Goal: Information Seeking & Learning: Learn about a topic

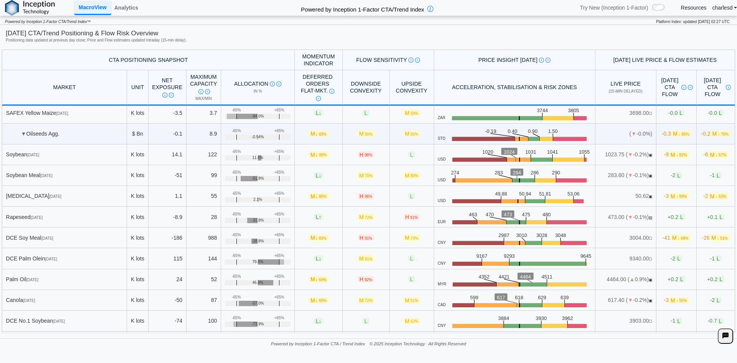
scroll to position [269, 0]
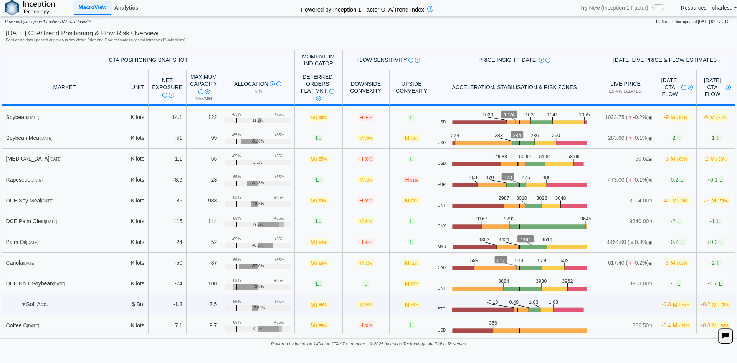
click at [124, 8] on link "Analytics" at bounding box center [126, 7] width 30 height 13
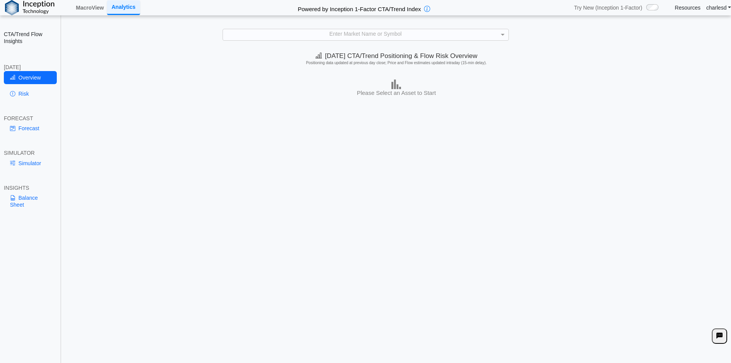
click at [338, 35] on div "Enter Market Name or Symbol" at bounding box center [366, 34] width 286 height 11
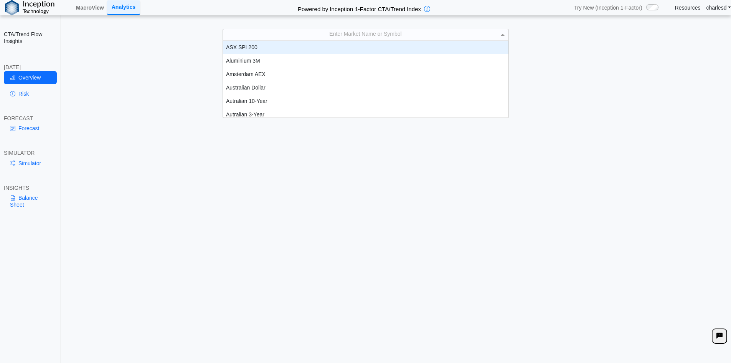
scroll to position [6, 6]
type input "***"
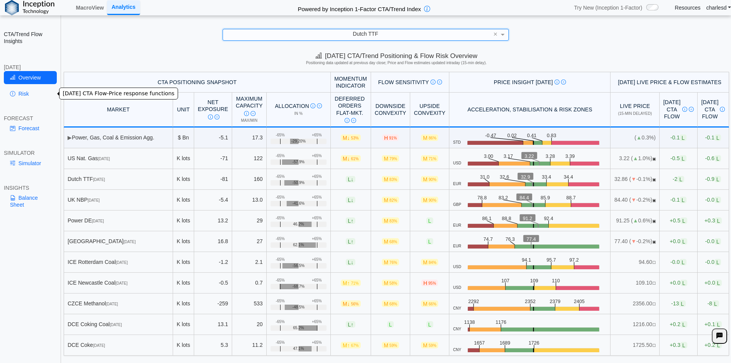
click at [16, 98] on link "Risk" at bounding box center [30, 93] width 53 height 13
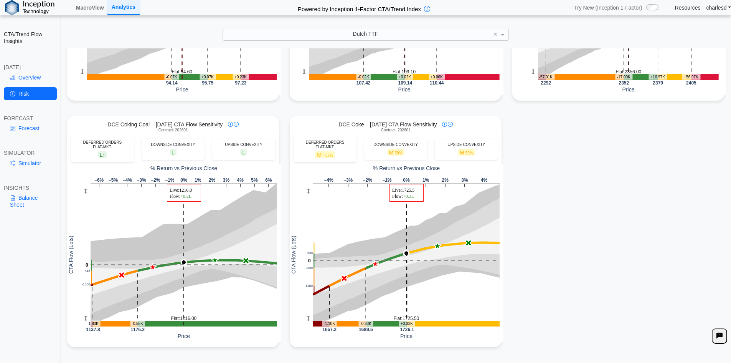
scroll to position [703, 0]
click at [26, 129] on link "Forecast" at bounding box center [30, 128] width 53 height 13
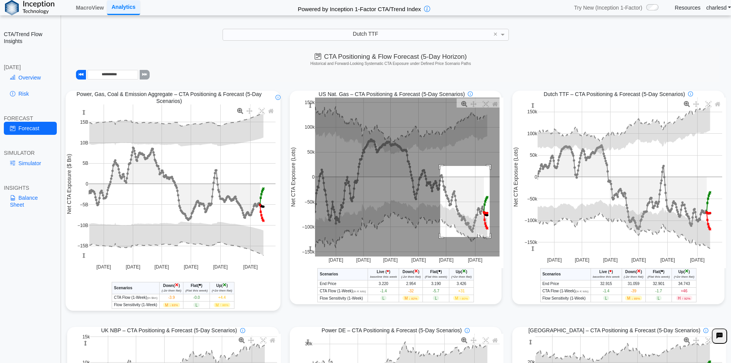
drag, startPoint x: 438, startPoint y: 167, endPoint x: 487, endPoint y: 238, distance: 86.6
click at [487, 238] on rect at bounding box center [407, 177] width 185 height 159
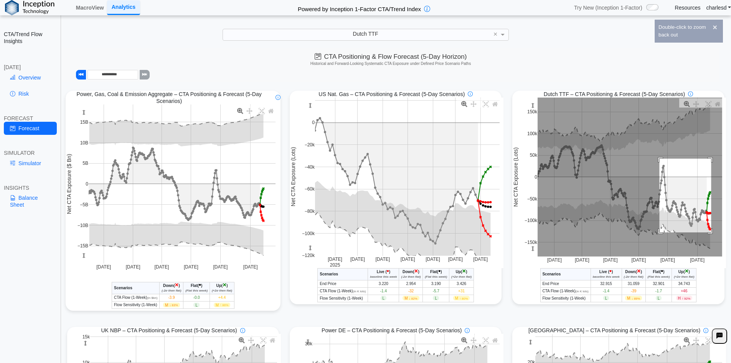
drag, startPoint x: 656, startPoint y: 159, endPoint x: 708, endPoint y: 233, distance: 90.1
click at [708, 233] on rect at bounding box center [630, 177] width 185 height 159
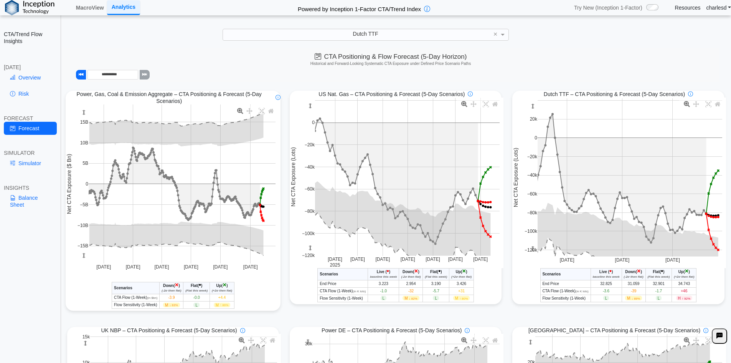
click at [293, 35] on div "Dutch TTF" at bounding box center [366, 34] width 286 height 11
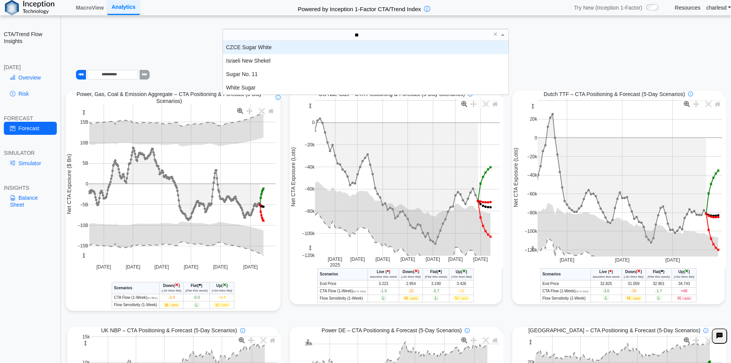
type input "***"
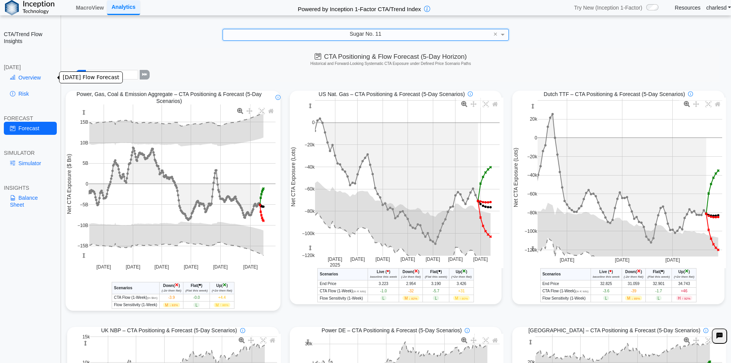
click at [38, 85] on div "Overview Risk" at bounding box center [30, 87] width 53 height 32
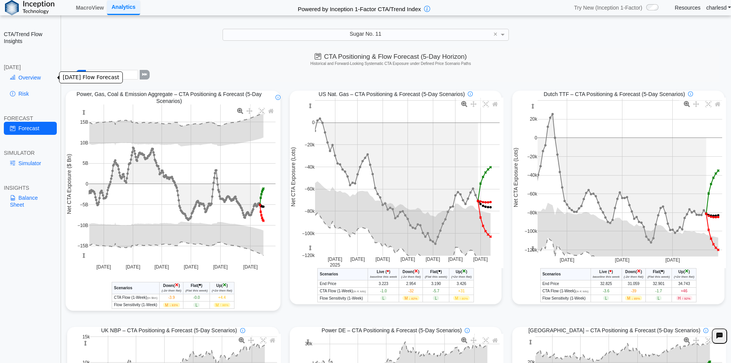
click at [38, 81] on link "Overview" at bounding box center [30, 77] width 53 height 13
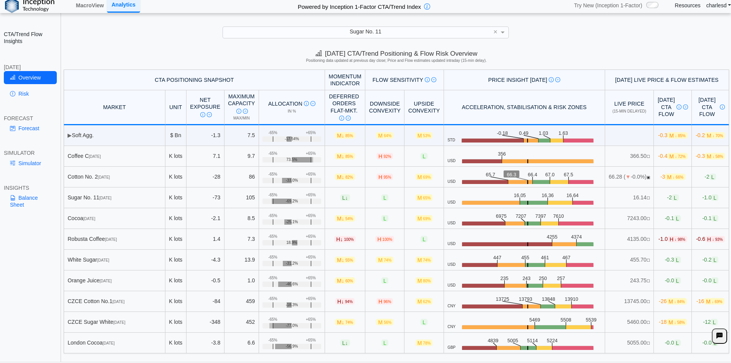
scroll to position [0, 0]
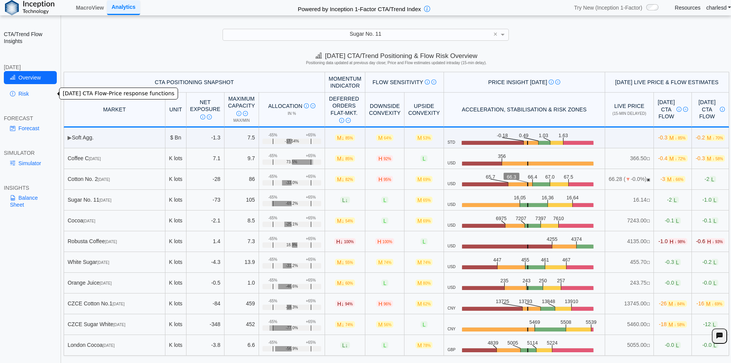
click at [30, 92] on link "Risk" at bounding box center [30, 93] width 53 height 13
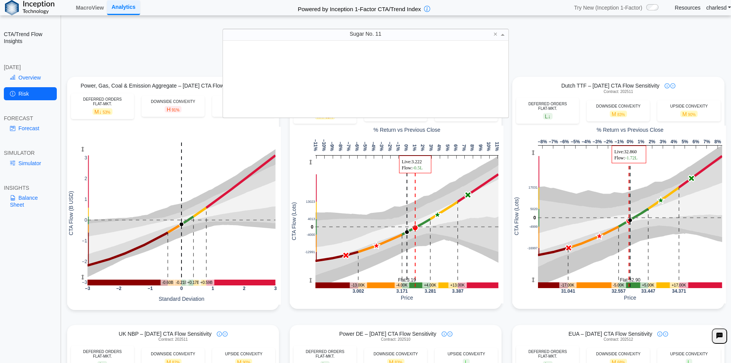
click at [335, 39] on div "Sugar No. 11" at bounding box center [366, 34] width 286 height 11
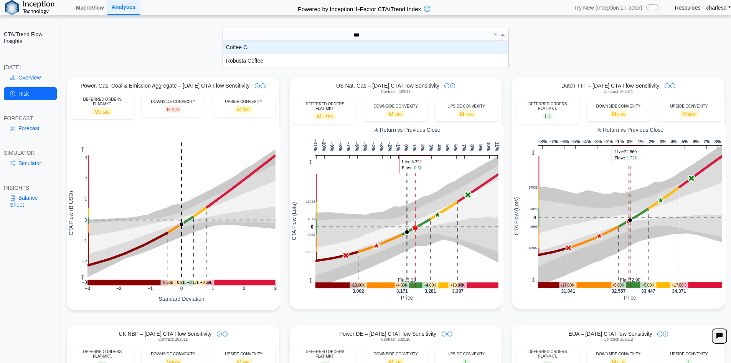
scroll to position [21, 280]
type input "****"
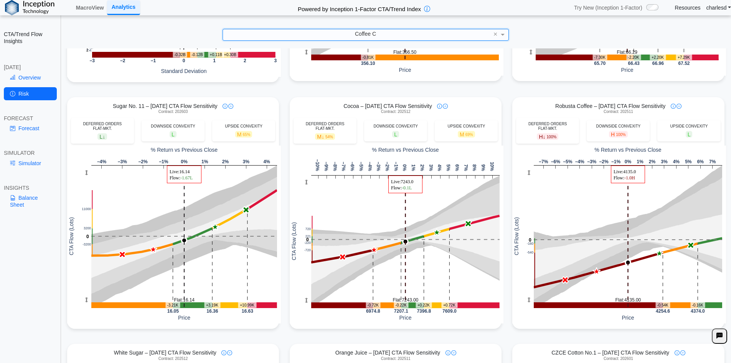
scroll to position [269, 0]
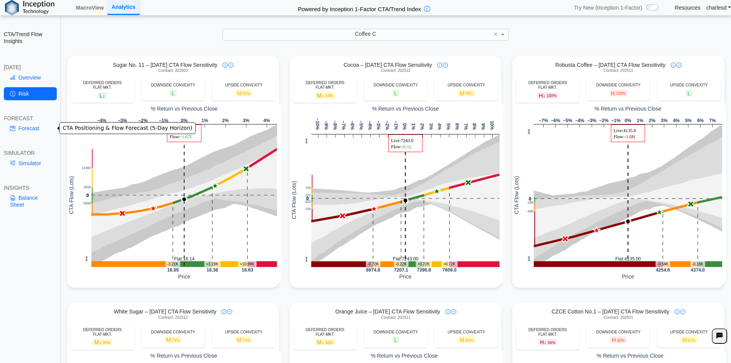
click at [23, 126] on link "Forecast" at bounding box center [30, 128] width 53 height 13
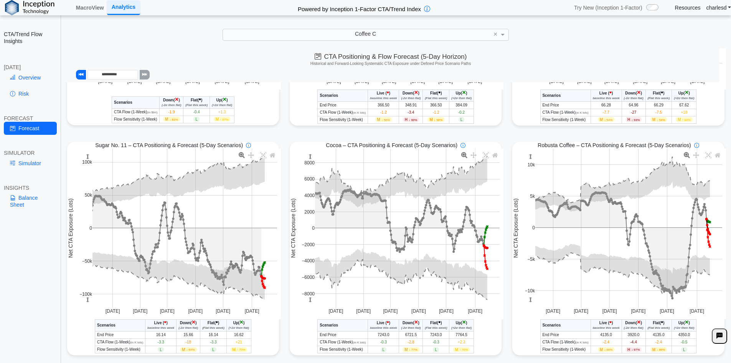
scroll to position [192, 0]
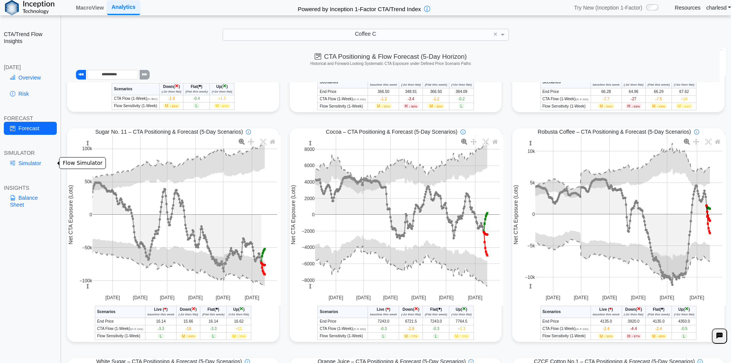
click at [28, 164] on link "Simulator" at bounding box center [30, 163] width 53 height 13
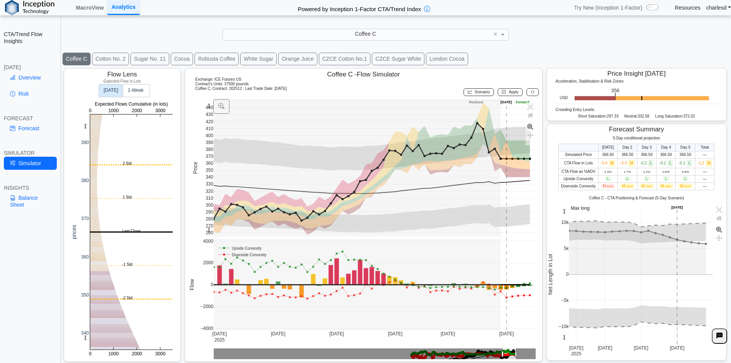
scroll to position [12, 0]
click at [213, 56] on button "Robusta Coffee" at bounding box center [217, 59] width 44 height 13
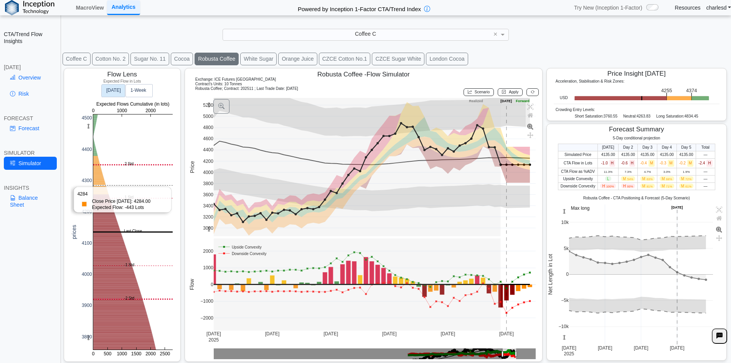
click at [118, 172] on rect at bounding box center [132, 231] width 79 height 235
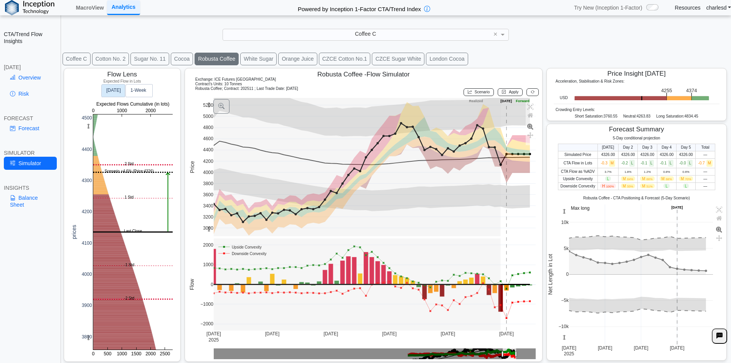
click at [376, 28] on div "**********" at bounding box center [365, 187] width 731 height 374
click at [369, 35] on span "Coffee C" at bounding box center [365, 34] width 21 height 6
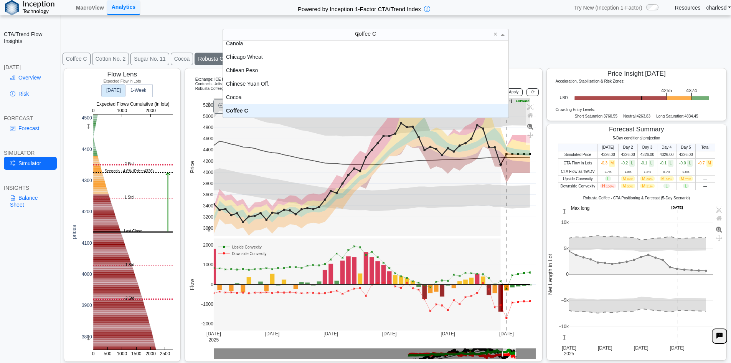
scroll to position [0, 0]
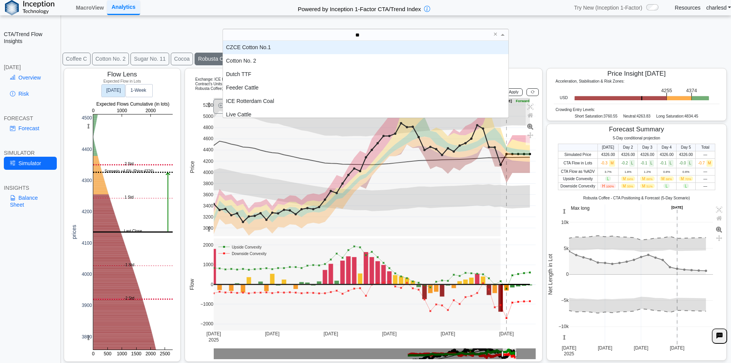
type input "***"
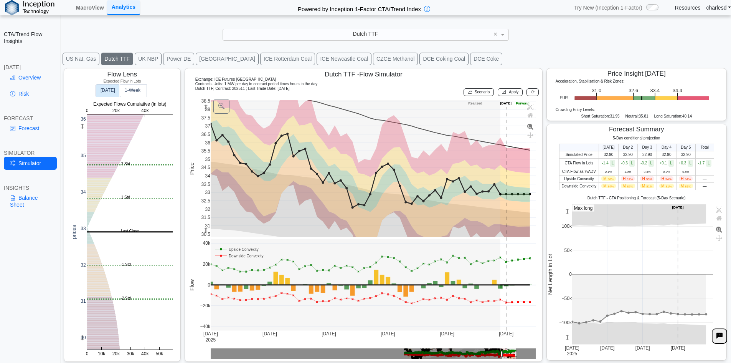
click at [198, 62] on button "[GEOGRAPHIC_DATA]" at bounding box center [227, 59] width 63 height 13
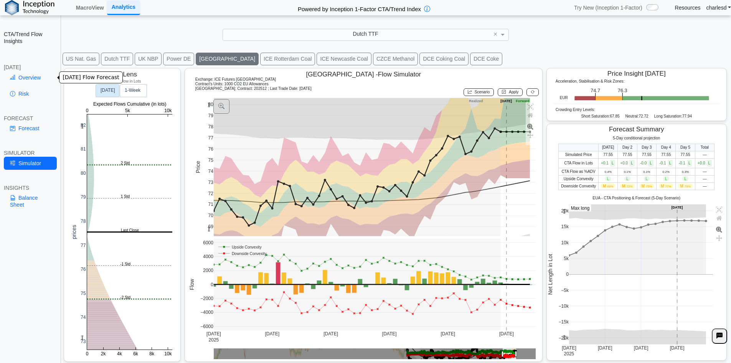
click at [41, 73] on link "Overview" at bounding box center [30, 77] width 53 height 13
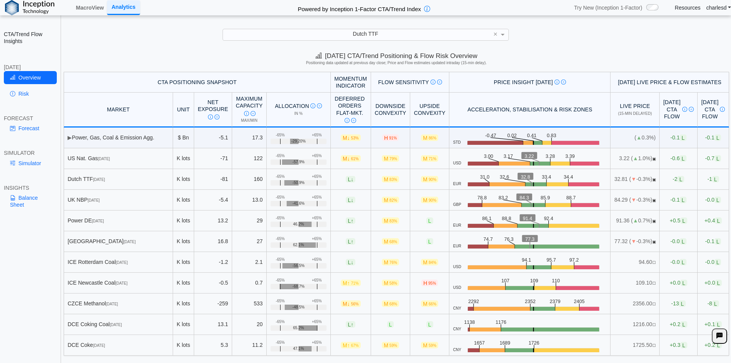
scroll to position [11, 0]
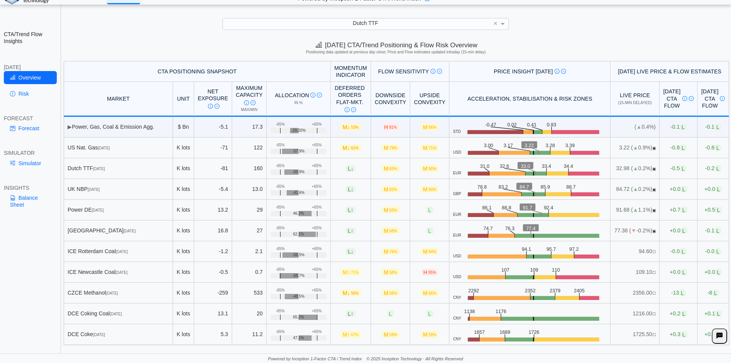
click at [341, 28] on div "Dutch TTF" at bounding box center [366, 23] width 286 height 11
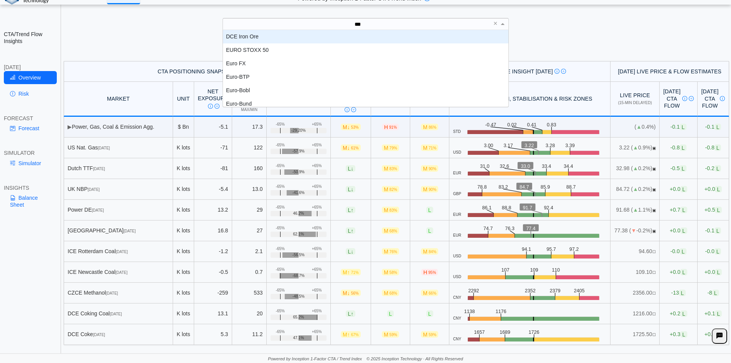
scroll to position [8, 280]
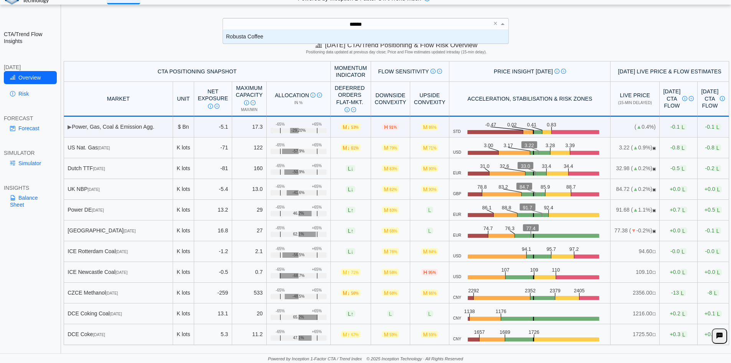
type input "*******"
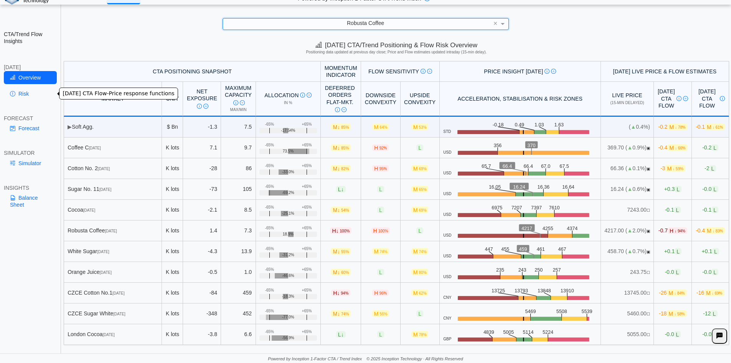
click at [28, 96] on link "Risk" at bounding box center [30, 93] width 53 height 13
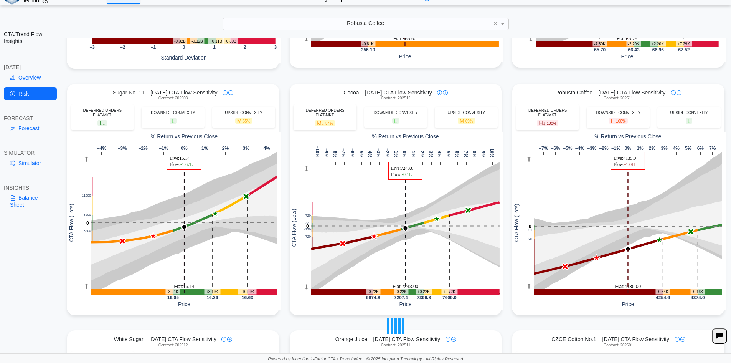
scroll to position [269, 0]
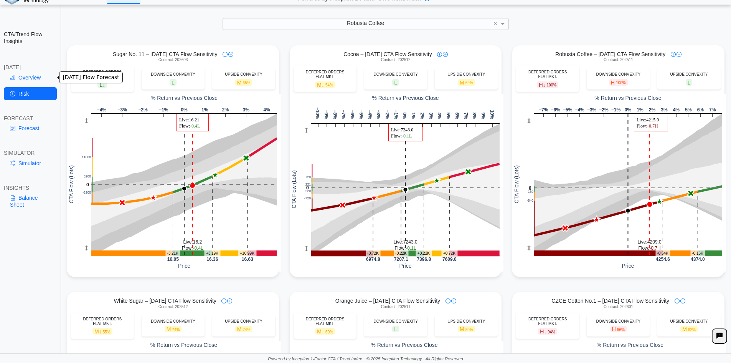
click at [21, 81] on link "Overview" at bounding box center [30, 77] width 53 height 13
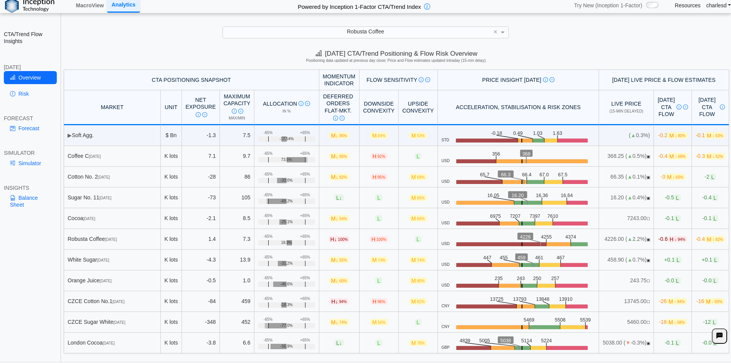
scroll to position [0, 0]
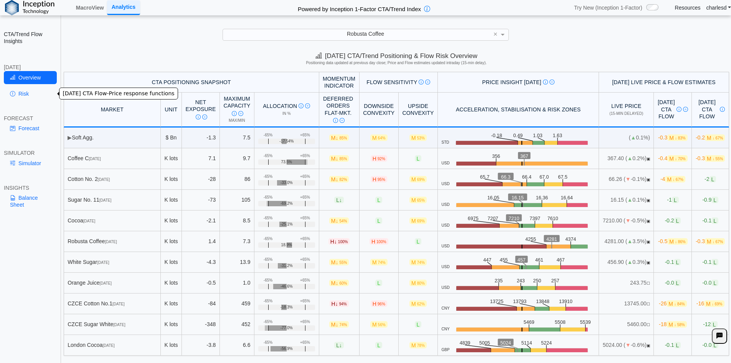
click at [17, 92] on link "Risk" at bounding box center [30, 93] width 53 height 13
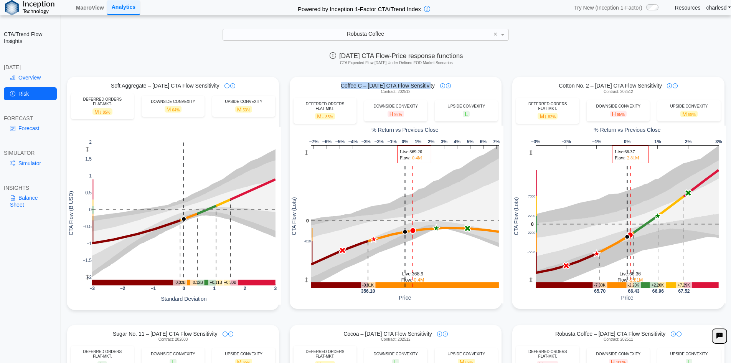
drag, startPoint x: 331, startPoint y: 86, endPoint x: 426, endPoint y: 89, distance: 94.9
click at [426, 89] on div "Coffee C – Today's CTA Flow Sensitivity" at bounding box center [396, 85] width 212 height 7
click at [26, 124] on link "Forecast" at bounding box center [30, 128] width 53 height 13
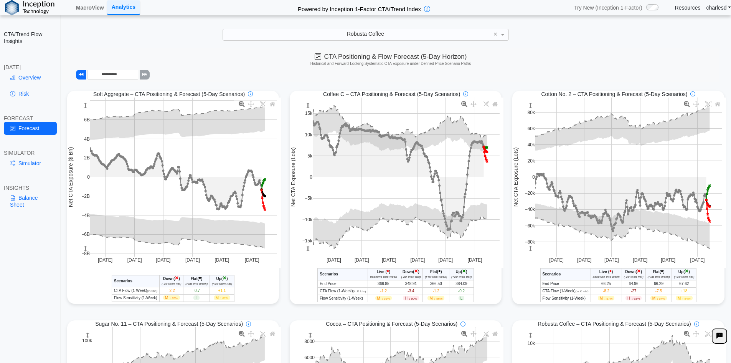
click at [417, 301] on td "H ↓ 90%" at bounding box center [411, 297] width 24 height 7
drag, startPoint x: 403, startPoint y: 301, endPoint x: 415, endPoint y: 300, distance: 12.3
click at [415, 300] on span "H ↓ 90%" at bounding box center [411, 298] width 16 height 5
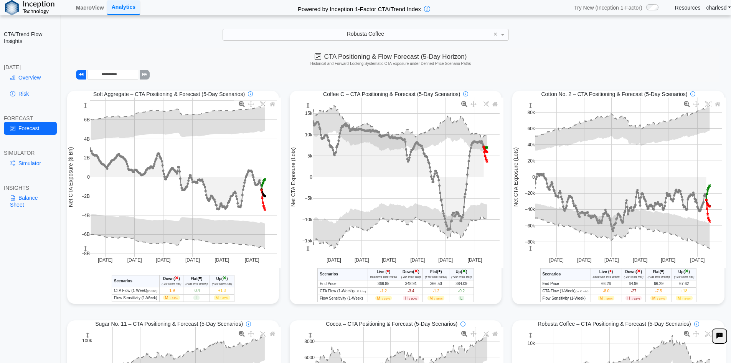
click at [409, 299] on span "↓ 90%" at bounding box center [413, 298] width 8 height 3
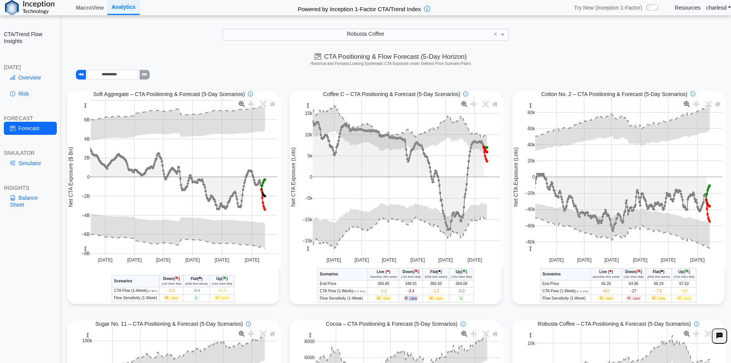
click at [409, 299] on span "↓ 90%" at bounding box center [413, 298] width 8 height 3
click at [405, 280] on th "Down ( × ) (-2σ then flat)" at bounding box center [411, 274] width 24 height 12
drag, startPoint x: 399, startPoint y: 271, endPoint x: 420, endPoint y: 278, distance: 22.1
click at [420, 278] on th "Down ( × ) (-2σ then flat)" at bounding box center [411, 274] width 24 height 12
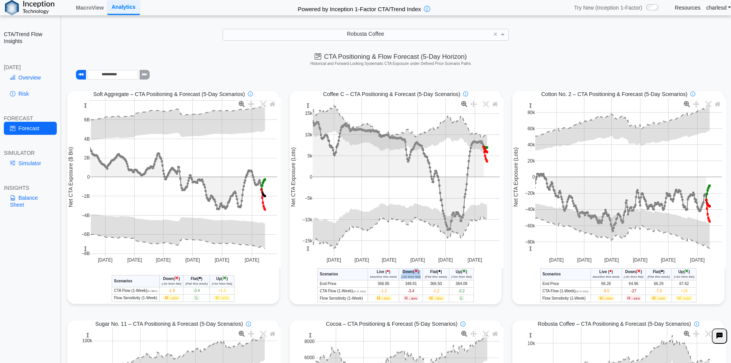
click at [420, 278] on th "Down ( × ) (-2σ then flat)" at bounding box center [411, 274] width 24 height 12
drag, startPoint x: 403, startPoint y: 301, endPoint x: 419, endPoint y: 301, distance: 15.4
click at [419, 301] on td "H ↓ 90%" at bounding box center [411, 297] width 24 height 7
drag, startPoint x: 324, startPoint y: 299, endPoint x: 363, endPoint y: 301, distance: 39.2
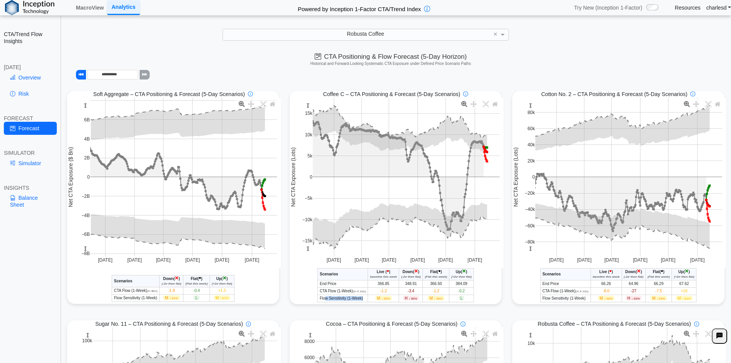
click at [363, 301] on th "Flow Sensitivity (1-Week)" at bounding box center [343, 297] width 50 height 7
drag, startPoint x: 405, startPoint y: 301, endPoint x: 421, endPoint y: 301, distance: 16.5
click at [421, 301] on tr "Flow Sensitivity (1-Week) M ↓ 55% H ↓ 90% M ↓ 56% L" at bounding box center [396, 297] width 156 height 7
click at [405, 299] on span "H ↓ 90%" at bounding box center [411, 298] width 16 height 5
click at [399, 299] on td "H ↓ 90%" at bounding box center [411, 297] width 24 height 7
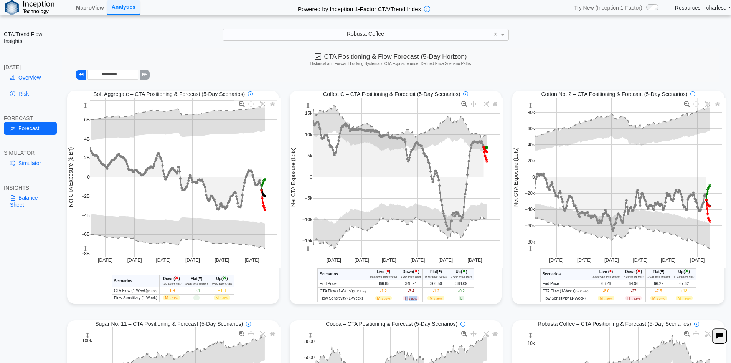
drag, startPoint x: 400, startPoint y: 299, endPoint x: 418, endPoint y: 299, distance: 18.0
click at [418, 299] on td "H ↓ 90%" at bounding box center [411, 297] width 24 height 7
click at [417, 300] on td "H ↓ 90%" at bounding box center [411, 297] width 24 height 7
drag, startPoint x: 402, startPoint y: 290, endPoint x: 416, endPoint y: 290, distance: 13.8
click at [416, 290] on td "-3.4" at bounding box center [411, 290] width 24 height 7
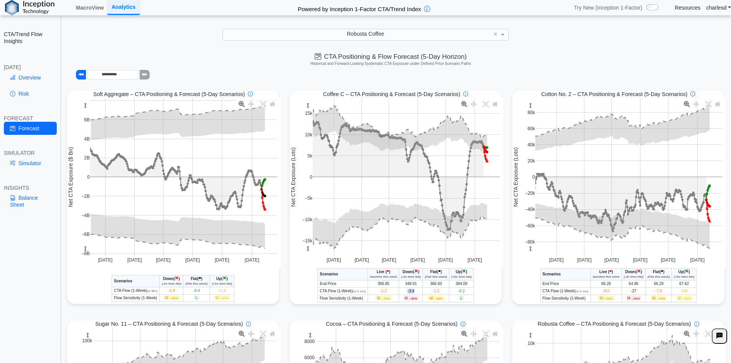
click at [416, 291] on td "-3.4" at bounding box center [411, 290] width 24 height 7
click at [409, 291] on span "-3.4" at bounding box center [411, 291] width 7 height 4
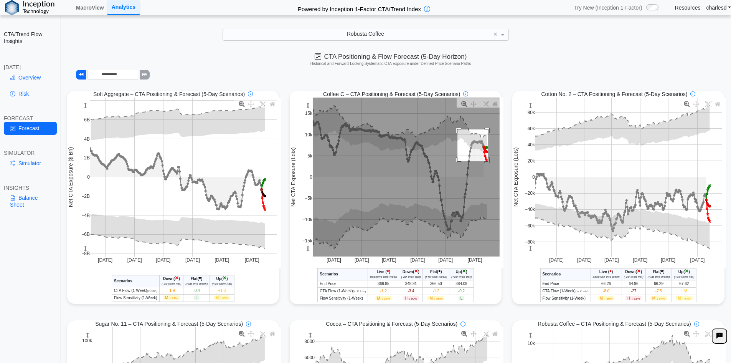
drag, startPoint x: 455, startPoint y: 130, endPoint x: 488, endPoint y: 169, distance: 51.5
click at [488, 169] on rect at bounding box center [406, 177] width 187 height 159
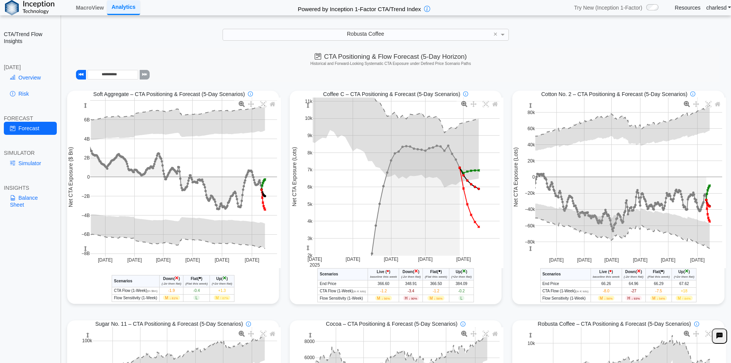
click at [409, 300] on span "↓ 90%" at bounding box center [413, 298] width 8 height 3
click at [409, 293] on span "-3.4" at bounding box center [411, 291] width 7 height 4
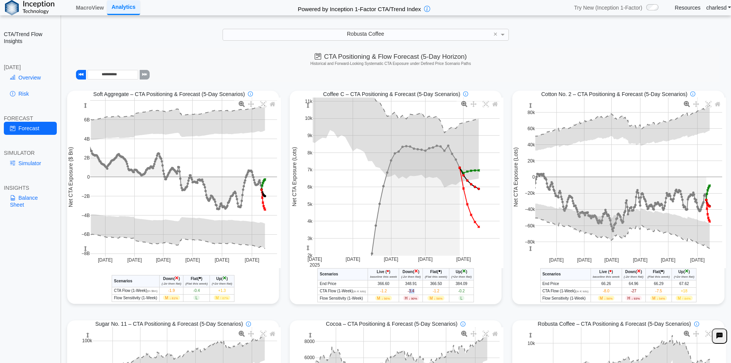
click at [409, 293] on span "-3.4" at bounding box center [411, 291] width 7 height 4
drag, startPoint x: 317, startPoint y: 299, endPoint x: 362, endPoint y: 301, distance: 45.0
click at [362, 301] on th "Flow Sensitivity (1-Week)" at bounding box center [343, 297] width 50 height 7
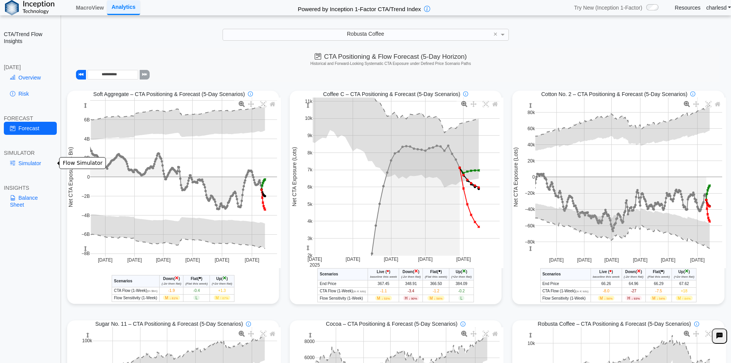
click at [32, 159] on link "Simulator" at bounding box center [30, 163] width 53 height 13
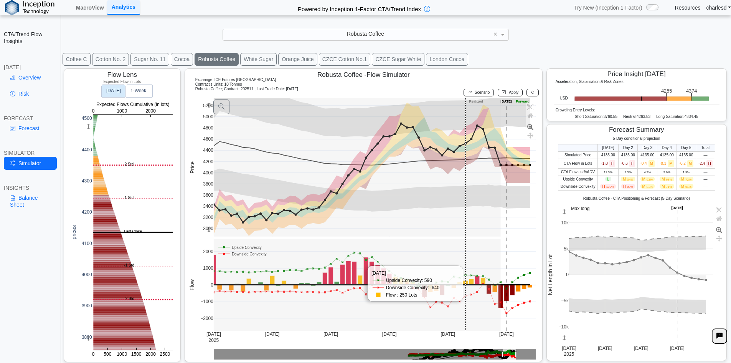
scroll to position [12, 0]
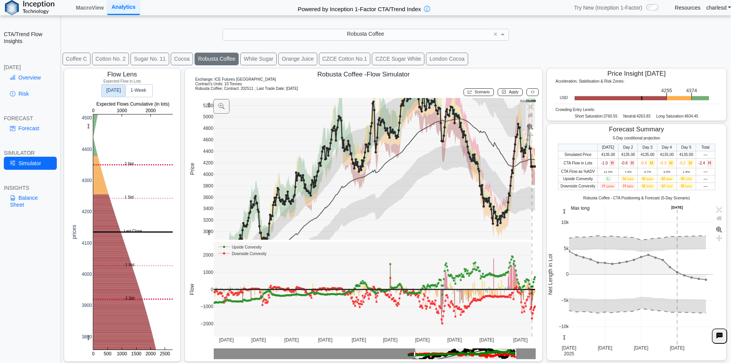
drag, startPoint x: 501, startPoint y: 358, endPoint x: 417, endPoint y: 355, distance: 84.1
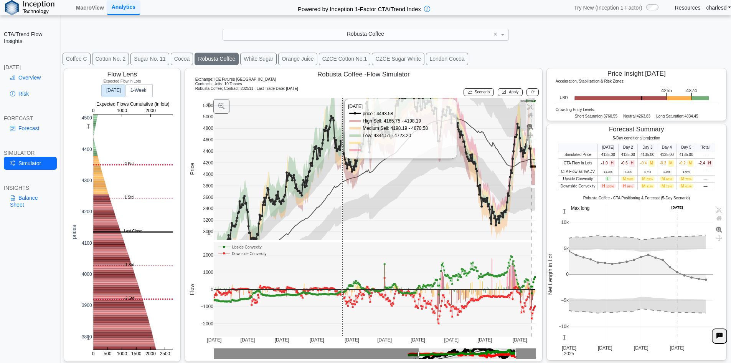
scroll to position [0, 0]
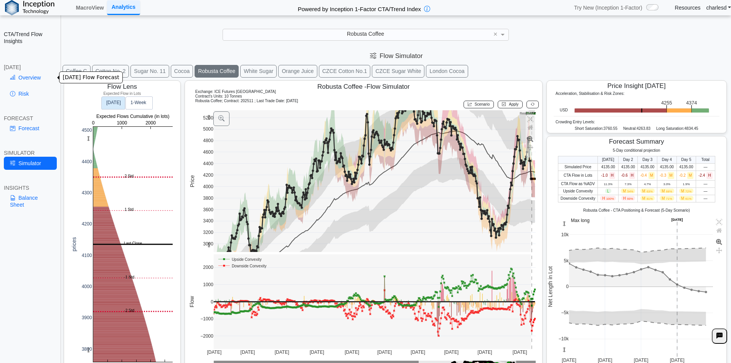
click at [28, 78] on link "Overview" at bounding box center [30, 77] width 53 height 13
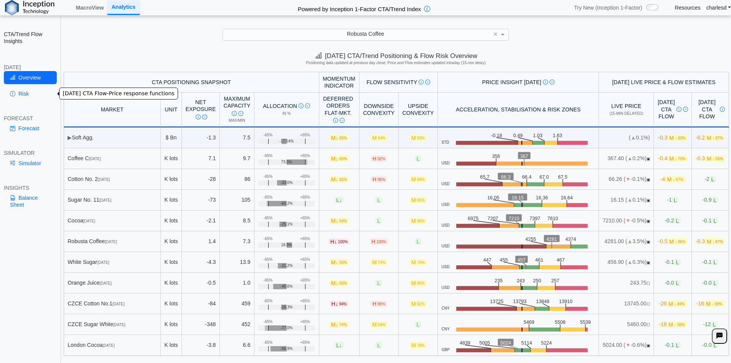
click at [30, 99] on link "Risk" at bounding box center [30, 93] width 53 height 13
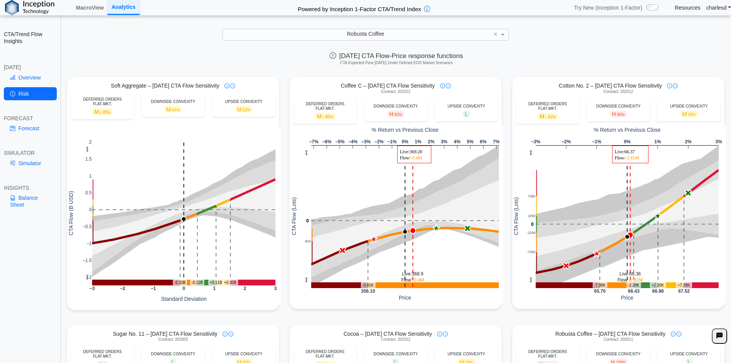
click at [410, 85] on div "Coffee C – Today's CTA Flow Sensitivity" at bounding box center [396, 85] width 212 height 7
click at [400, 85] on span "Coffee C – Today's CTA Flow Sensitivity" at bounding box center [388, 85] width 94 height 7
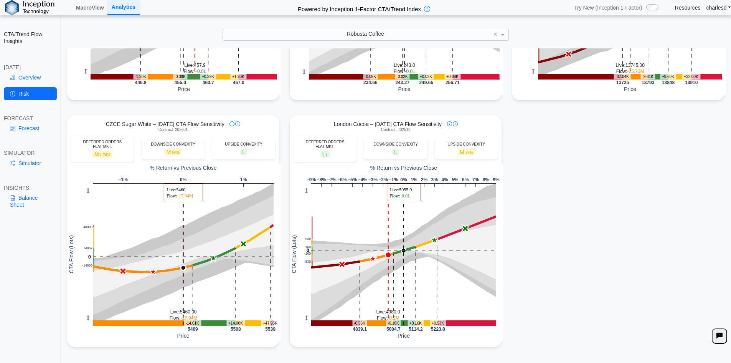
scroll to position [703, 0]
click at [43, 80] on link "Overview" at bounding box center [30, 77] width 53 height 13
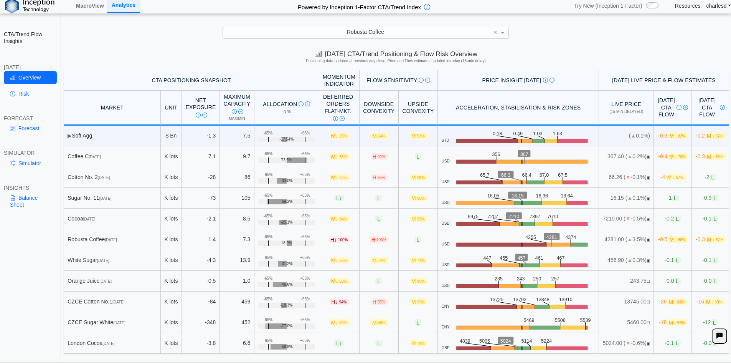
scroll to position [0, 0]
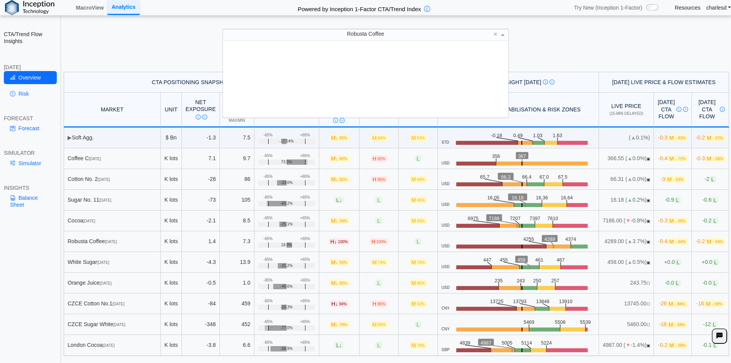
click at [352, 30] on div "Robusta Coffee" at bounding box center [366, 34] width 286 height 11
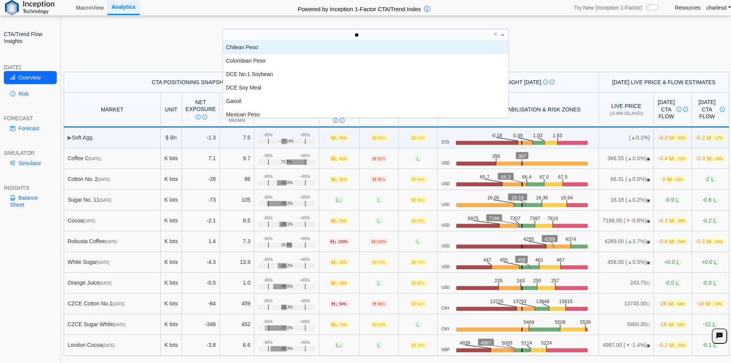
type input "***"
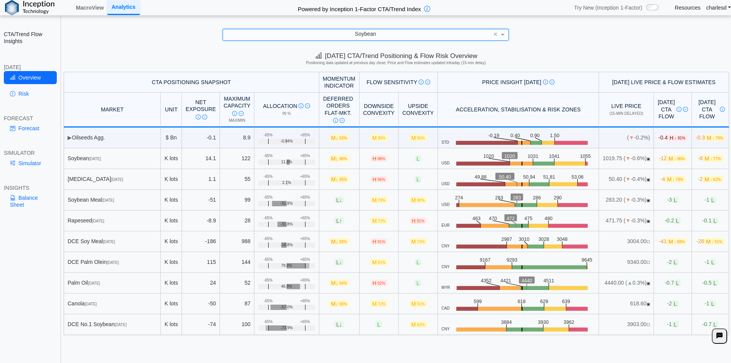
click at [697, 9] on link "Resources" at bounding box center [688, 7] width 26 height 7
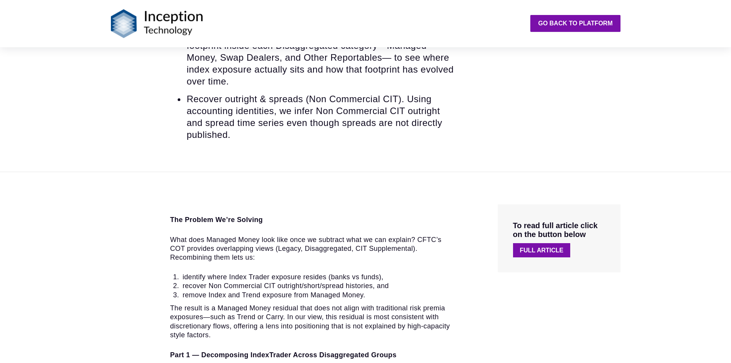
scroll to position [307, 0]
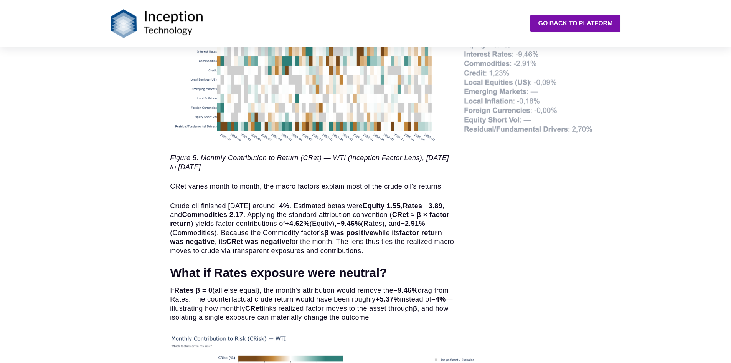
scroll to position [2558, 0]
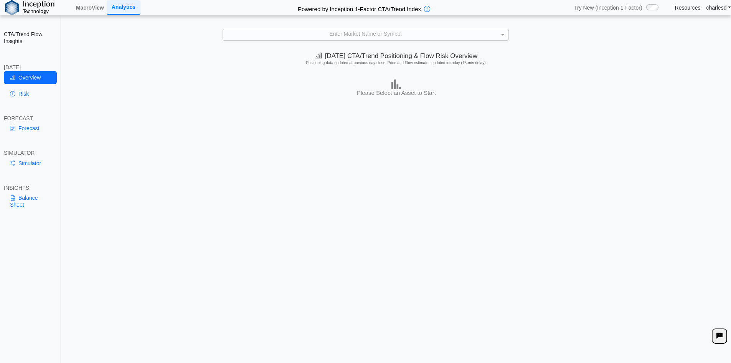
click at [314, 36] on div "Enter Market Name or Symbol" at bounding box center [366, 34] width 286 height 11
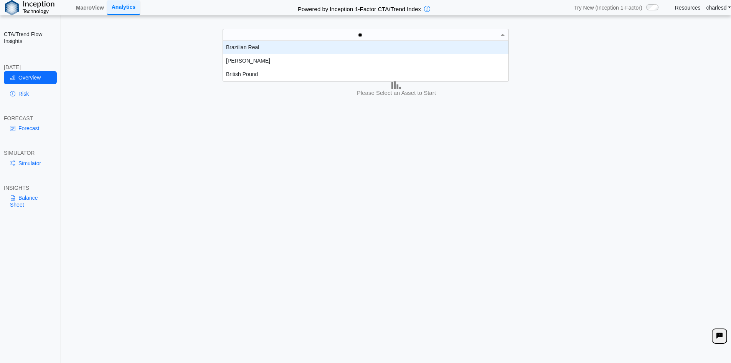
scroll to position [35, 280]
type input "*"
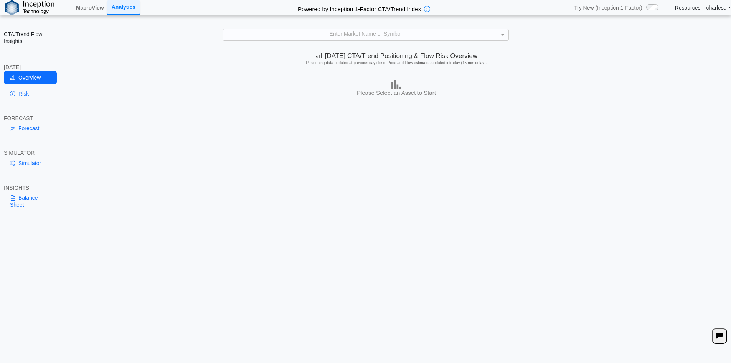
click at [420, 142] on div "[DATE] CTA/Trend Positioning & Flow Risk Overview Positioning data updated at p…" at bounding box center [397, 206] width 670 height 316
drag, startPoint x: 725, startPoint y: 93, endPoint x: 689, endPoint y: 86, distance: 36.7
click at [725, 93] on div "Please Select an Asset to Start" at bounding box center [397, 87] width 670 height 17
click at [95, 8] on link "MacroView" at bounding box center [90, 7] width 34 height 13
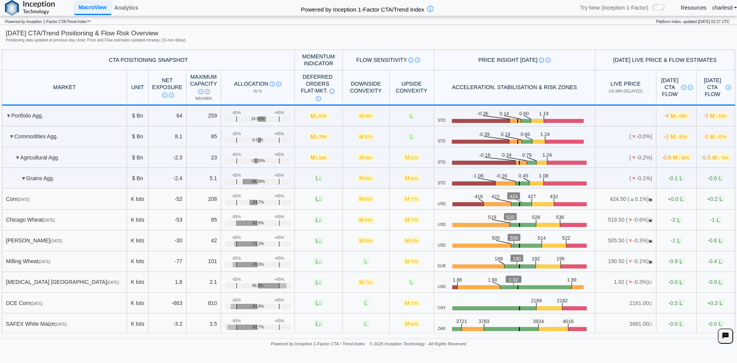
scroll to position [422, 0]
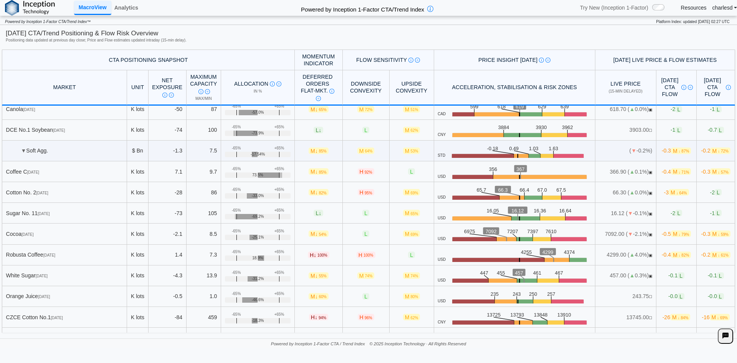
click at [24, 8] on img at bounding box center [30, 8] width 50 height 16
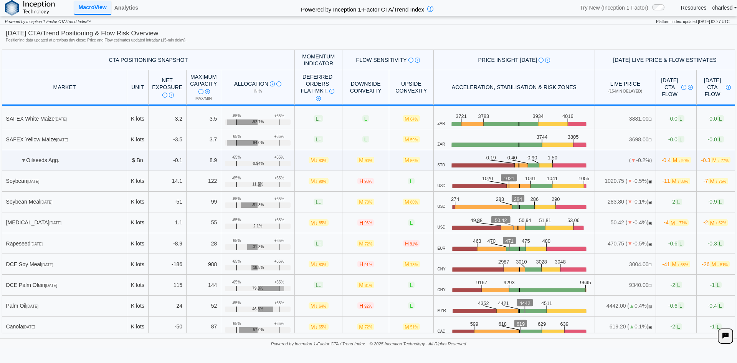
scroll to position [154, 0]
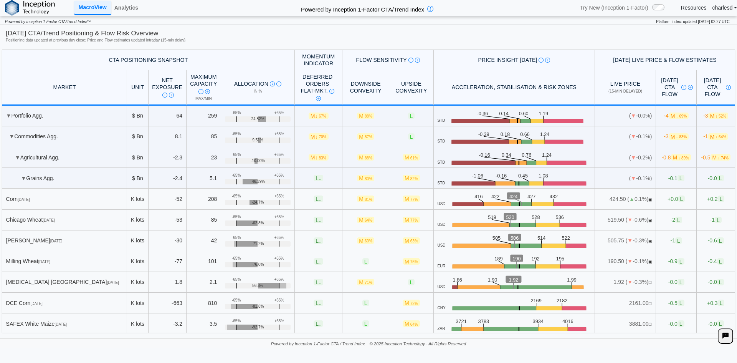
scroll to position [154, 0]
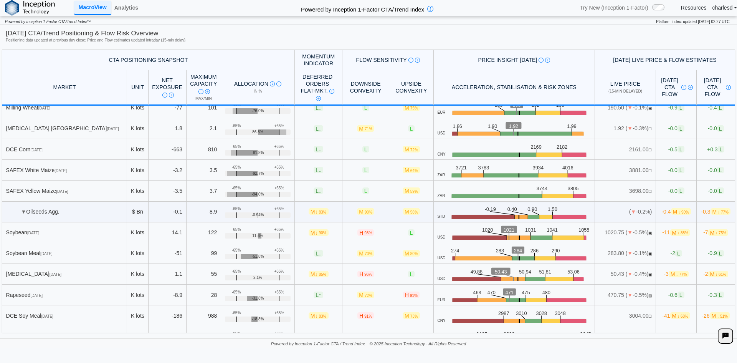
click at [171, 94] on img at bounding box center [171, 95] width 5 height 5
click at [126, 4] on link "Analytics" at bounding box center [126, 7] width 30 height 13
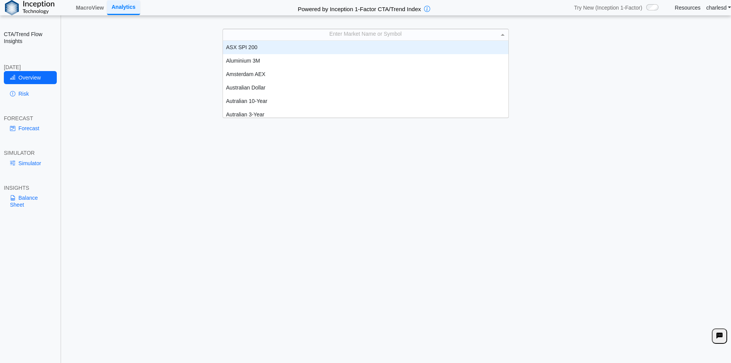
click at [367, 37] on div "Enter Market Name or Symbol" at bounding box center [366, 34] width 286 height 11
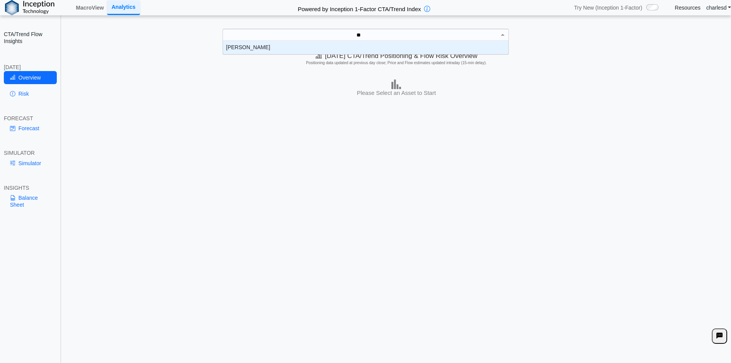
type input "***"
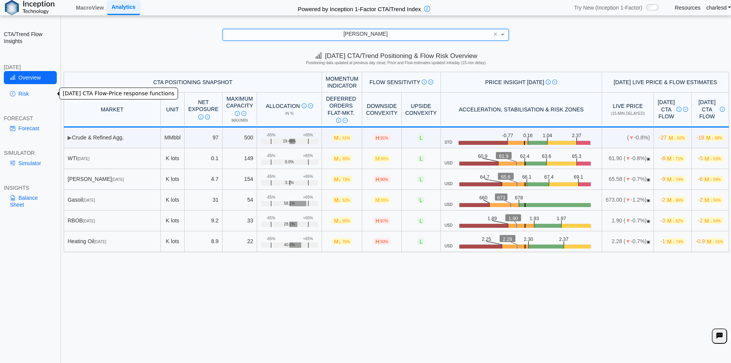
click at [23, 86] on div "Overview Risk" at bounding box center [30, 87] width 53 height 32
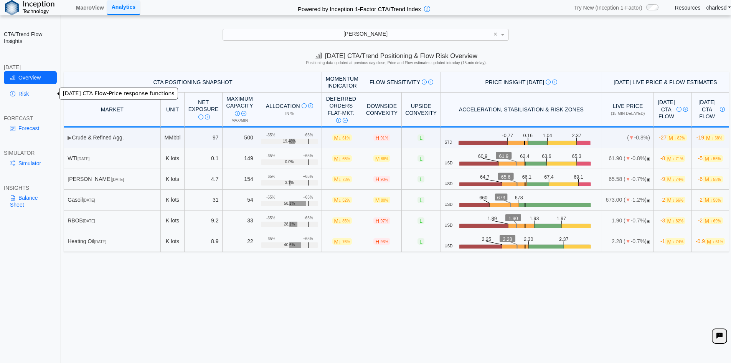
click at [23, 98] on link "Risk" at bounding box center [30, 93] width 53 height 13
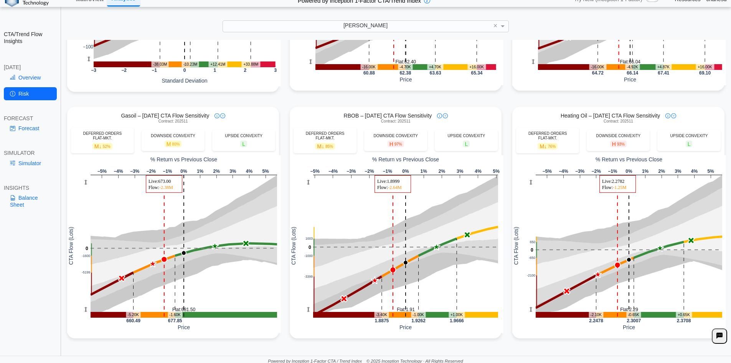
scroll to position [11, 0]
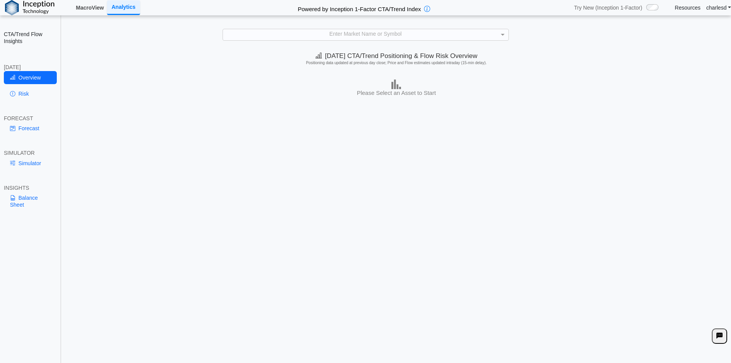
click at [94, 12] on link "MacroView" at bounding box center [90, 7] width 34 height 13
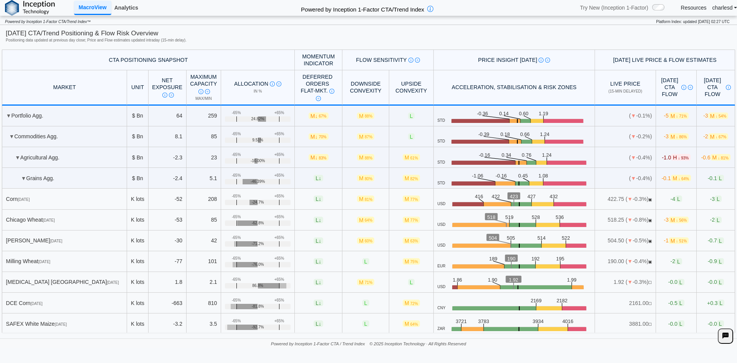
click at [122, 9] on link "Analytics" at bounding box center [126, 7] width 30 height 13
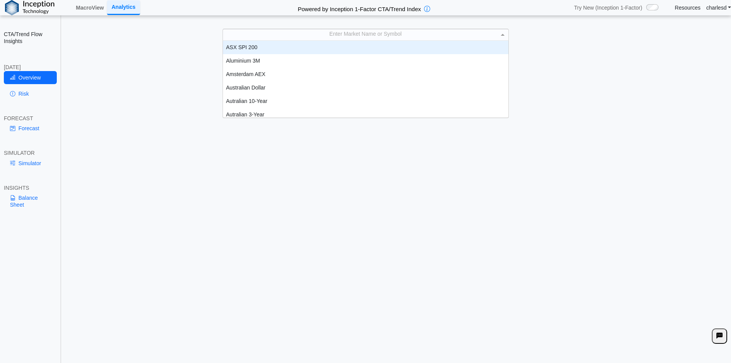
click at [366, 36] on div "Enter Market Name or Symbol" at bounding box center [366, 34] width 286 height 11
type input "***"
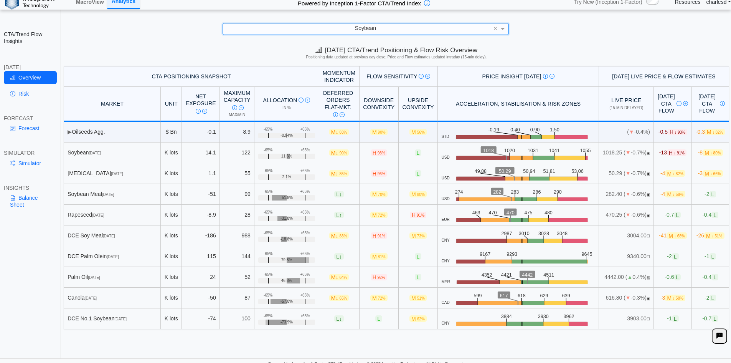
scroll to position [11, 0]
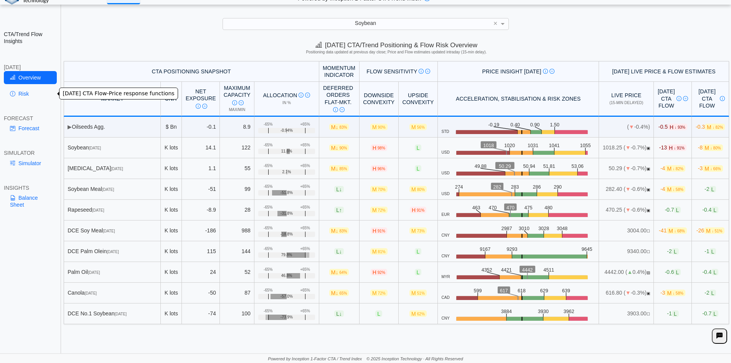
click at [29, 96] on link "Risk" at bounding box center [30, 93] width 53 height 13
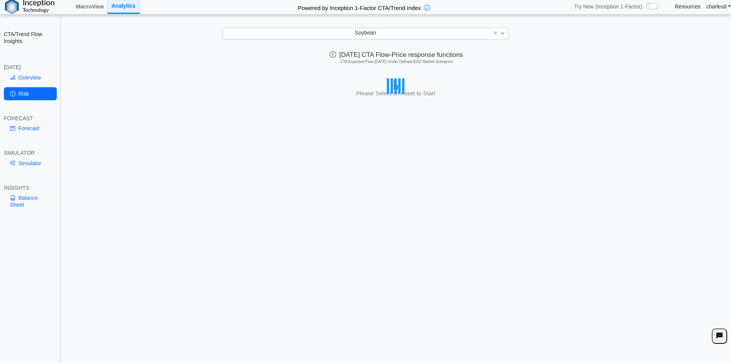
scroll to position [0, 0]
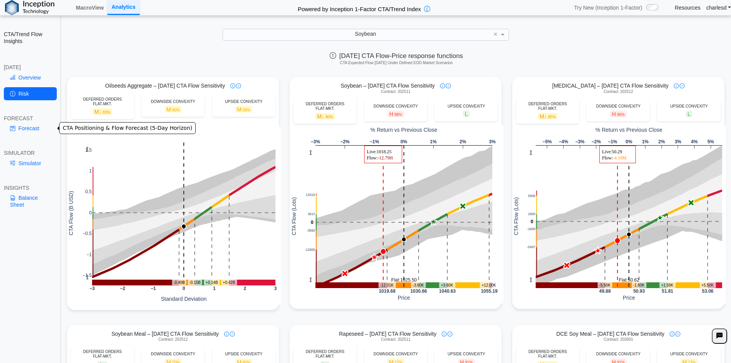
click at [32, 128] on link "Forecast" at bounding box center [30, 128] width 53 height 13
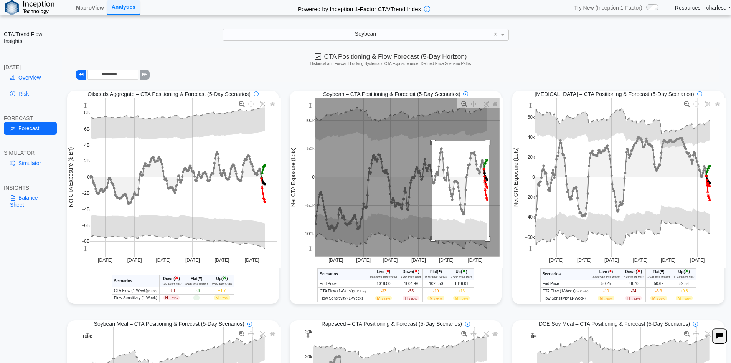
drag, startPoint x: 429, startPoint y: 142, endPoint x: 486, endPoint y: 241, distance: 114.1
click at [486, 241] on rect at bounding box center [407, 177] width 185 height 159
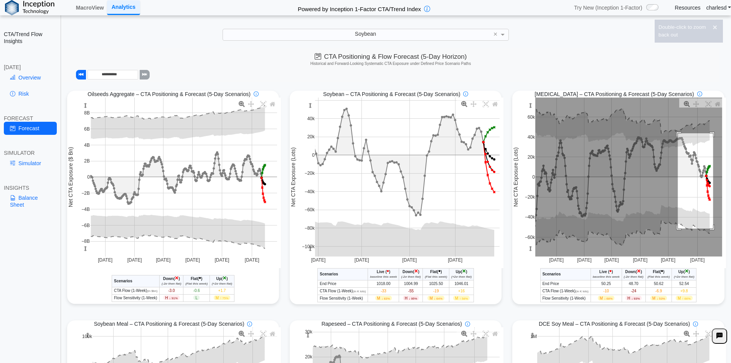
drag, startPoint x: 674, startPoint y: 134, endPoint x: 710, endPoint y: 229, distance: 101.6
click at [710, 229] on rect at bounding box center [629, 177] width 187 height 159
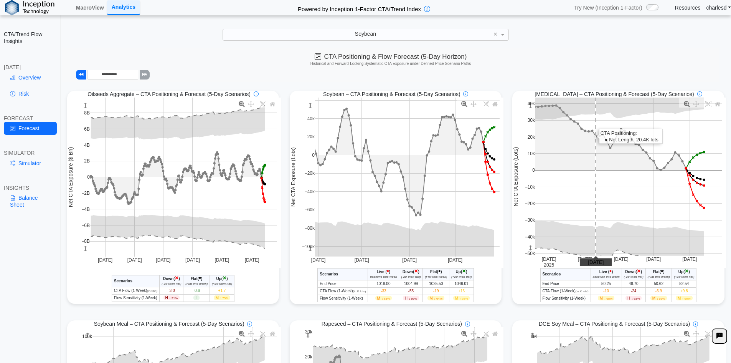
click at [601, 184] on rect at bounding box center [629, 177] width 187 height 158
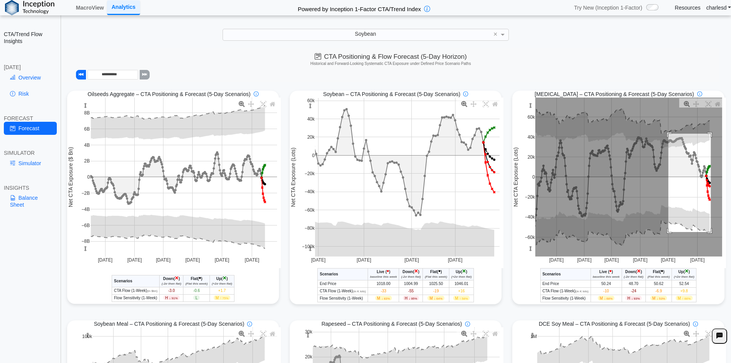
drag, startPoint x: 665, startPoint y: 134, endPoint x: 707, endPoint y: 233, distance: 107.1
click at [707, 233] on rect at bounding box center [629, 177] width 187 height 159
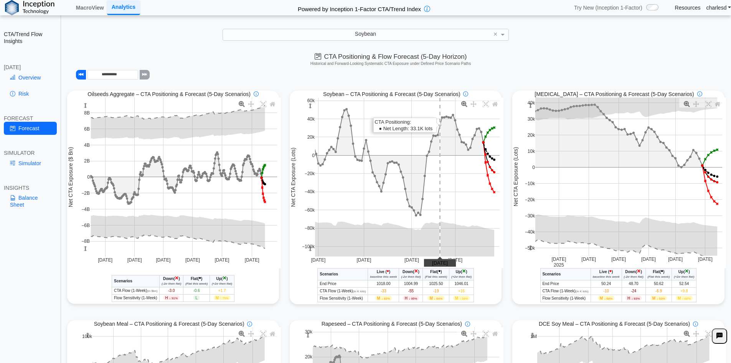
click at [429, 118] on rect at bounding box center [407, 177] width 185 height 159
click at [429, 117] on rect at bounding box center [407, 177] width 185 height 159
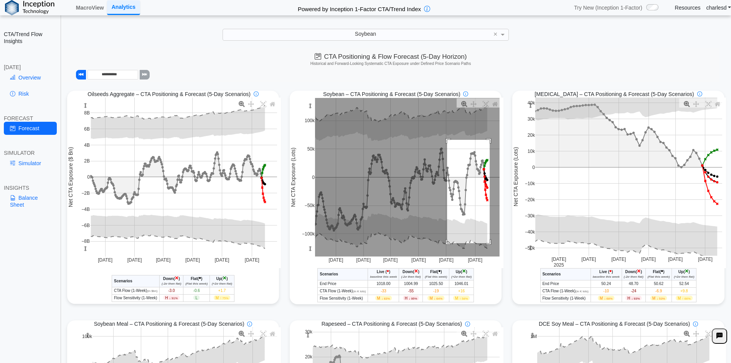
drag, startPoint x: 445, startPoint y: 141, endPoint x: 487, endPoint y: 244, distance: 111.7
click at [487, 244] on rect at bounding box center [407, 177] width 185 height 159
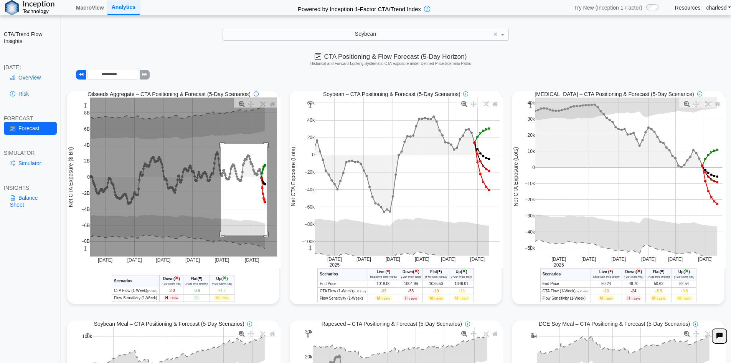
drag, startPoint x: 220, startPoint y: 145, endPoint x: 266, endPoint y: 234, distance: 100.8
click at [265, 236] on rect at bounding box center [183, 177] width 187 height 159
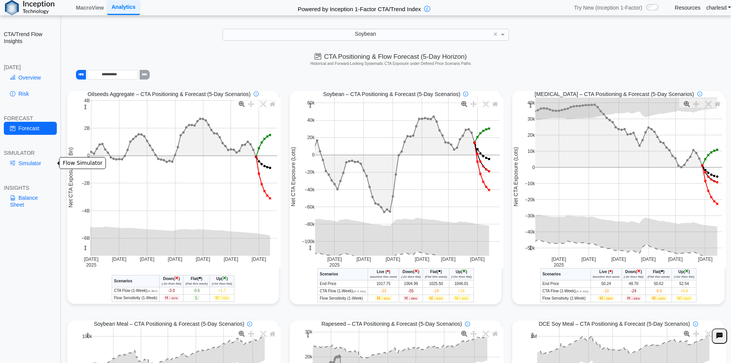
click at [21, 163] on link "Simulator" at bounding box center [30, 163] width 53 height 13
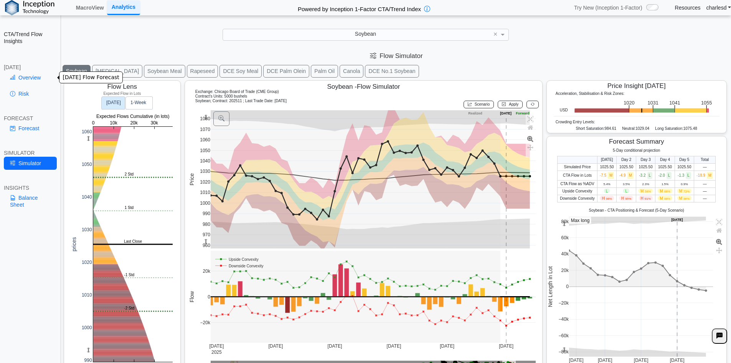
click at [32, 76] on link "Overview" at bounding box center [30, 77] width 53 height 13
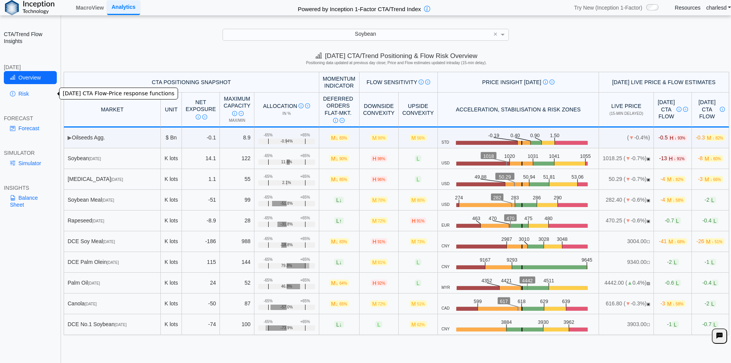
click at [33, 93] on link "Risk" at bounding box center [30, 93] width 53 height 13
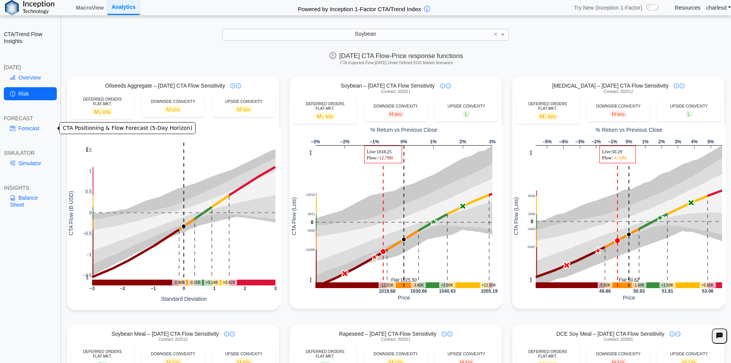
click at [29, 134] on link "Forecast" at bounding box center [30, 128] width 53 height 13
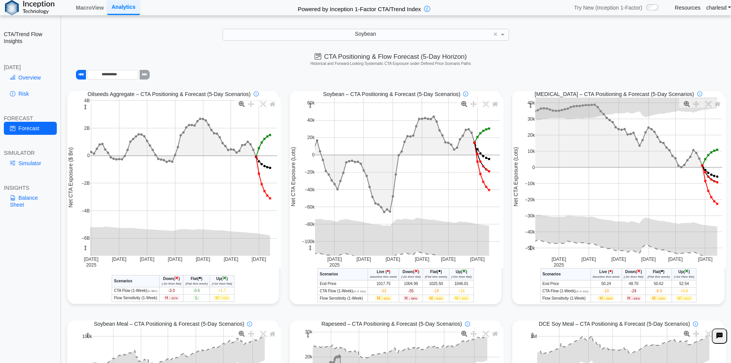
click at [345, 36] on div "Soybean" at bounding box center [366, 34] width 286 height 11
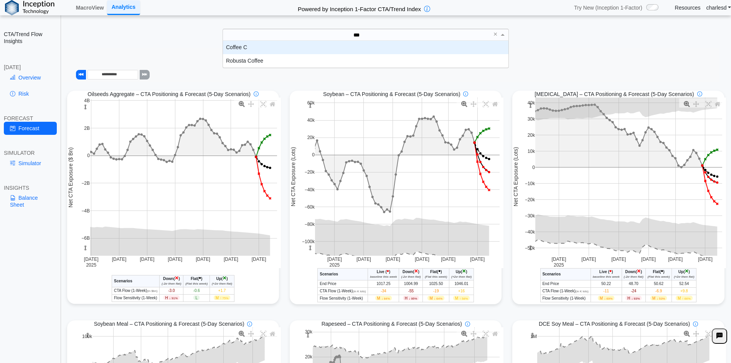
type input "****"
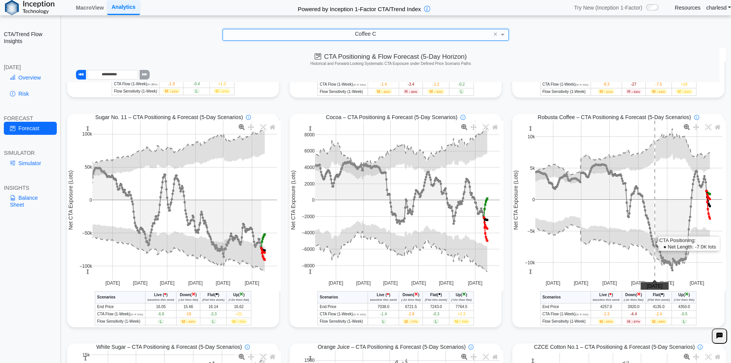
scroll to position [192, 0]
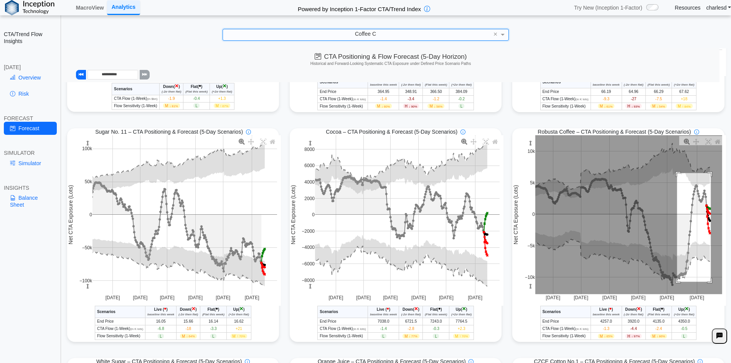
drag, startPoint x: 675, startPoint y: 175, endPoint x: 708, endPoint y: 283, distance: 112.8
click at [708, 283] on rect at bounding box center [629, 214] width 187 height 159
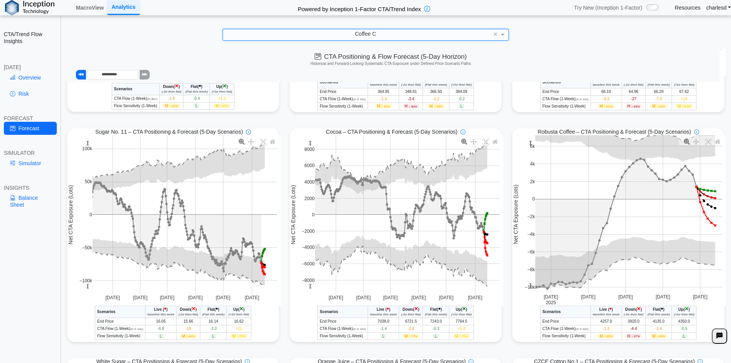
drag, startPoint x: 529, startPoint y: 145, endPoint x: 529, endPoint y: 151, distance: 6.2
click at [529, 151] on rect at bounding box center [531, 143] width 6 height 16
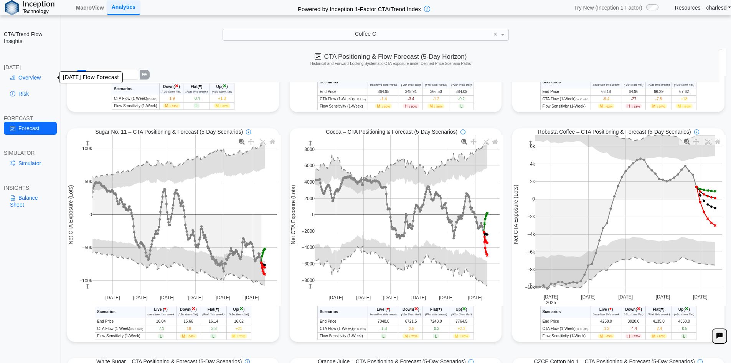
drag, startPoint x: 31, startPoint y: 80, endPoint x: 58, endPoint y: 85, distance: 27.7
click at [31, 80] on link "Overview" at bounding box center [30, 77] width 53 height 13
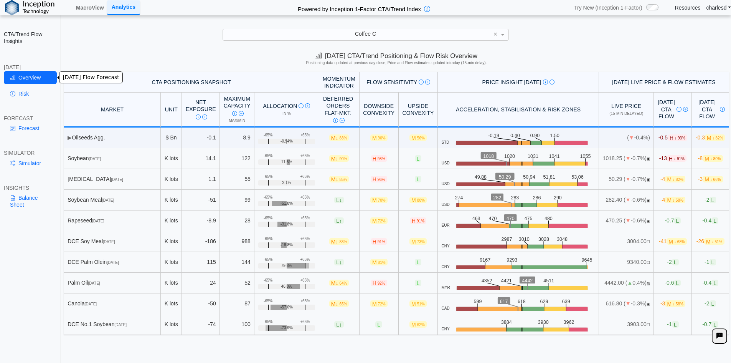
scroll to position [0, 0]
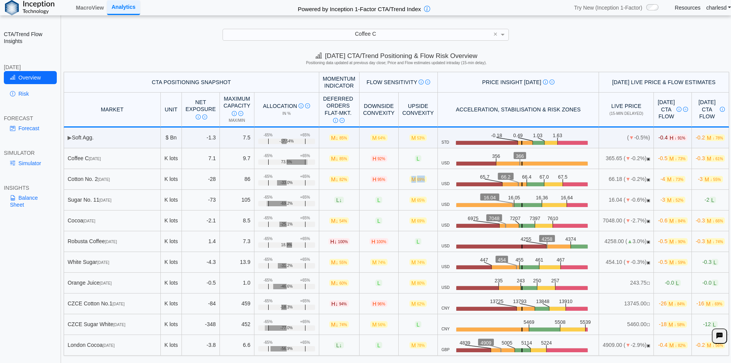
drag, startPoint x: 385, startPoint y: 180, endPoint x: 411, endPoint y: 180, distance: 26.1
click at [411, 180] on td "M 69%" at bounding box center [418, 179] width 39 height 21
click at [417, 181] on span "69%" at bounding box center [421, 179] width 8 height 4
click at [255, 196] on td "+65% -65% -69.2%" at bounding box center [287, 200] width 65 height 21
drag, startPoint x: 252, startPoint y: 197, endPoint x: 289, endPoint y: 197, distance: 36.9
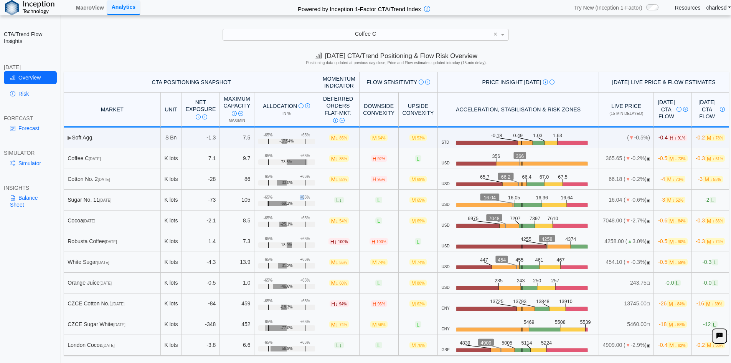
click at [289, 197] on td "+65% -65% -69.2%" at bounding box center [287, 200] width 65 height 21
click at [300, 197] on div "+65%" at bounding box center [305, 197] width 10 height 5
click at [264, 198] on div "-65%" at bounding box center [268, 197] width 9 height 5
click at [264, 197] on div "-65%" at bounding box center [268, 197] width 9 height 5
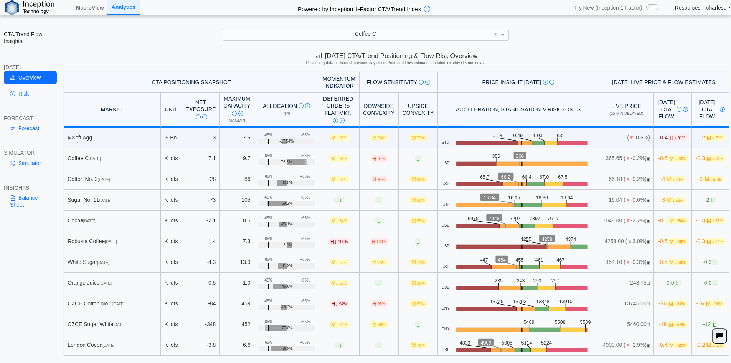
click at [300, 197] on div "+65%" at bounding box center [305, 197] width 10 height 5
drag, startPoint x: 314, startPoint y: 305, endPoint x: 339, endPoint y: 303, distance: 24.3
click at [339, 303] on td "H ↓ 94%" at bounding box center [339, 303] width 40 height 21
click at [339, 305] on span "94%" at bounding box center [343, 304] width 8 height 4
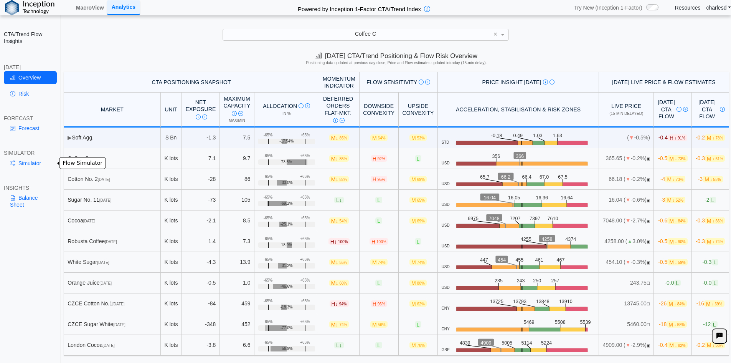
click at [23, 163] on link "Simulator" at bounding box center [30, 163] width 53 height 13
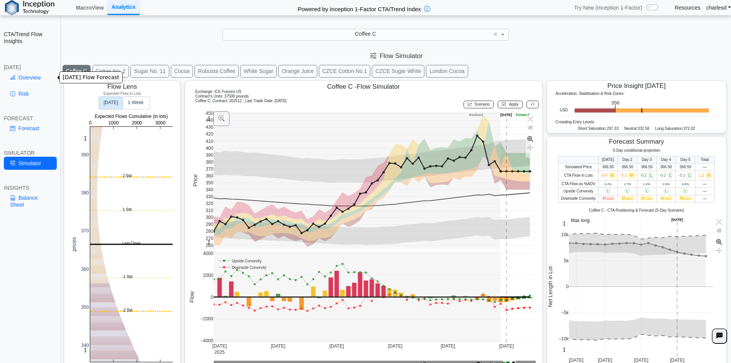
click at [30, 70] on div "[DATE]" at bounding box center [30, 67] width 53 height 7
click at [28, 77] on link "Overview" at bounding box center [30, 77] width 53 height 13
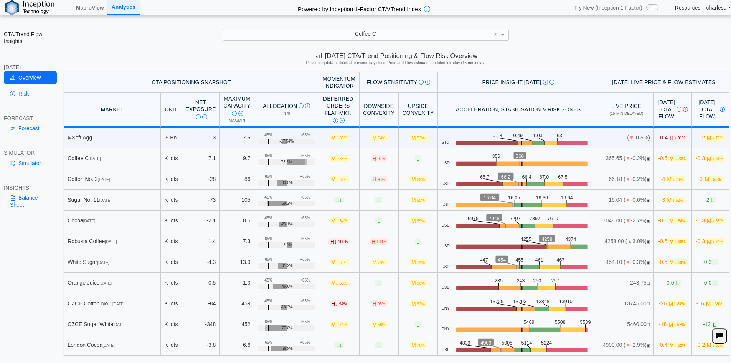
click at [378, 178] on span "95%" at bounding box center [382, 179] width 8 height 4
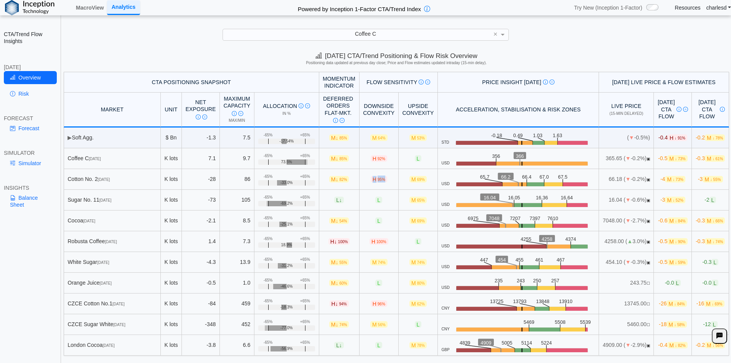
click at [378, 178] on span "95%" at bounding box center [382, 179] width 8 height 4
click at [26, 164] on link "Simulator" at bounding box center [30, 163] width 53 height 13
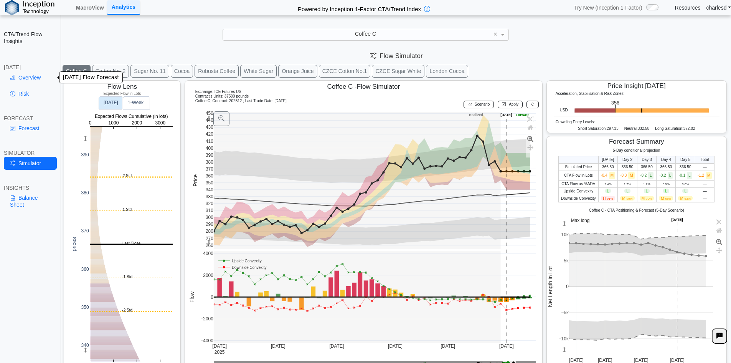
click at [25, 77] on link "Overview" at bounding box center [30, 77] width 53 height 13
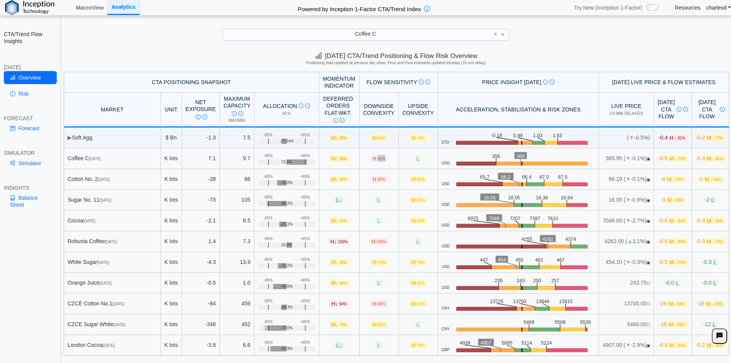
drag, startPoint x: 359, startPoint y: 160, endPoint x: 378, endPoint y: 159, distance: 19.6
click at [378, 159] on td "H 92%" at bounding box center [379, 158] width 39 height 21
click at [415, 159] on span "L" at bounding box center [418, 158] width 7 height 7
drag, startPoint x: 356, startPoint y: 160, endPoint x: 367, endPoint y: 160, distance: 11.5
click at [371, 160] on span "H 92%" at bounding box center [379, 158] width 17 height 7
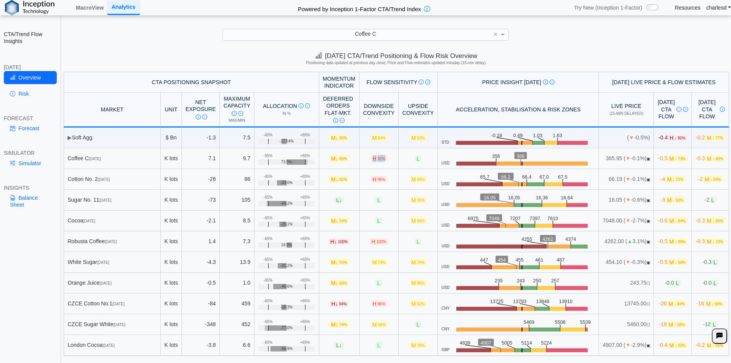
click at [378, 160] on span "92%" at bounding box center [382, 159] width 8 height 4
click at [415, 159] on span "L" at bounding box center [418, 158] width 7 height 7
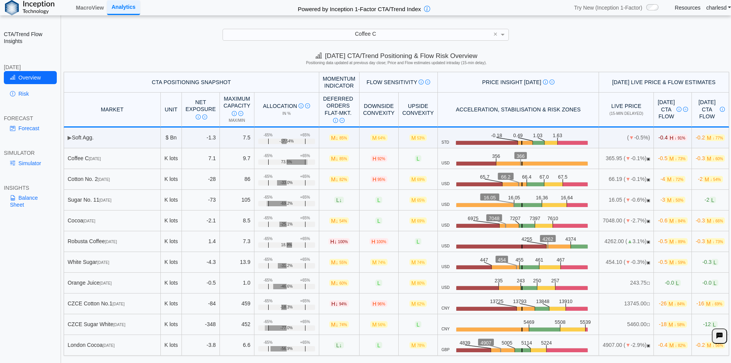
click at [665, 177] on span "M ↓ 72%" at bounding box center [675, 179] width 20 height 7
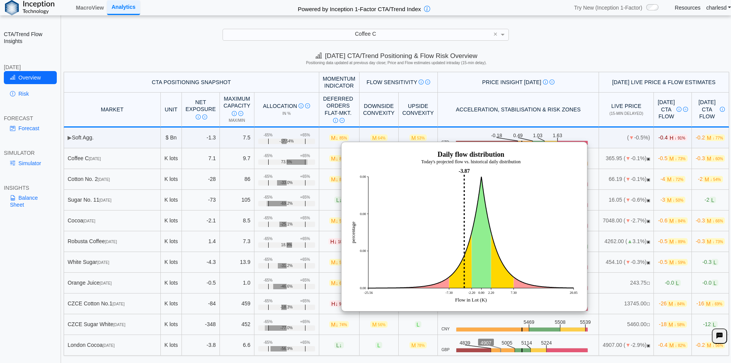
click at [437, 235] on img at bounding box center [464, 227] width 230 height 154
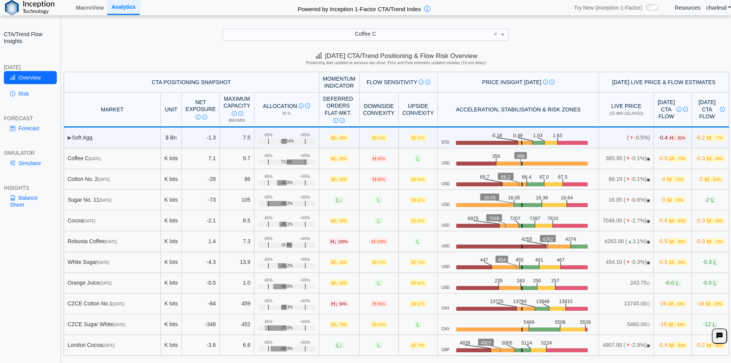
scroll to position [11, 0]
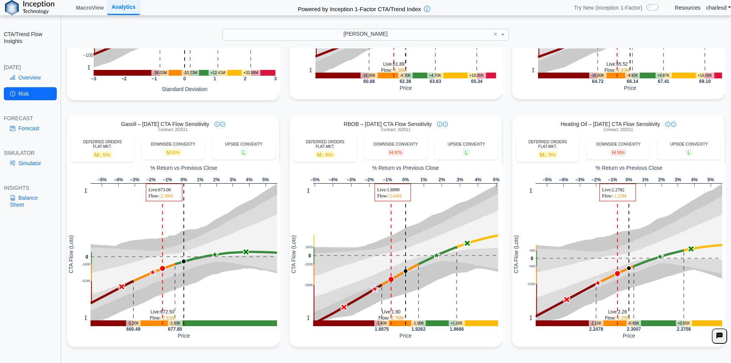
click at [22, 5] on img at bounding box center [30, 7] width 50 height 15
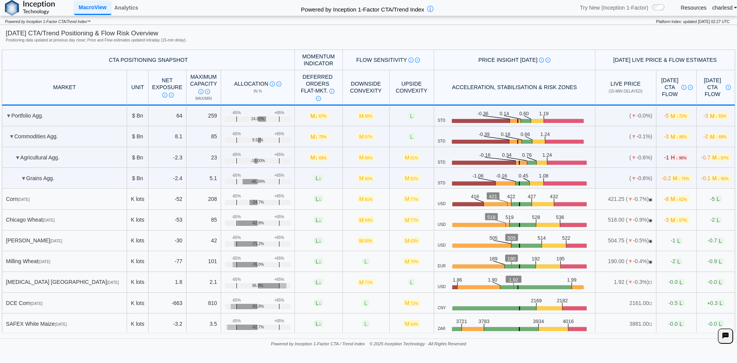
scroll to position [768, 0]
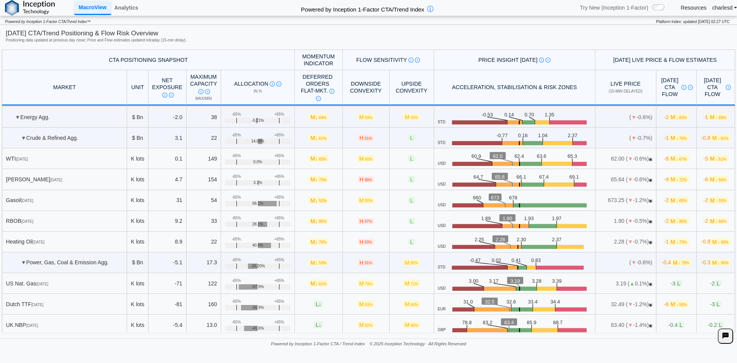
click at [184, 362] on html "**********" at bounding box center [368, 181] width 737 height 363
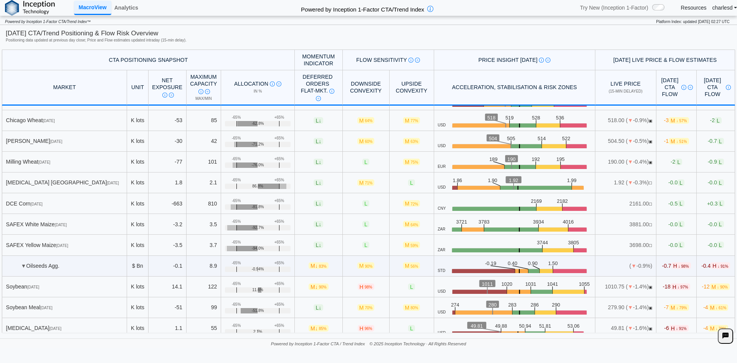
scroll to position [0, 0]
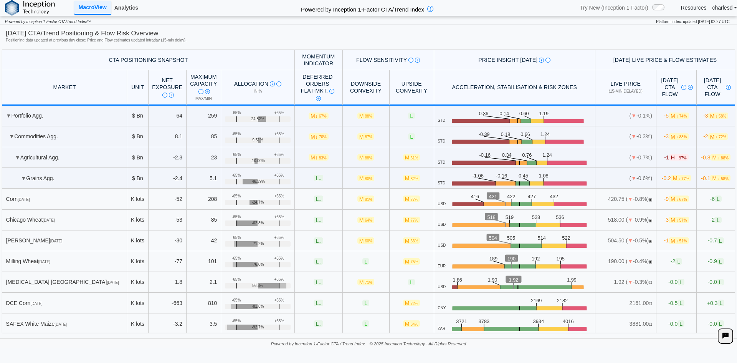
click at [124, 12] on link "Analytics" at bounding box center [126, 7] width 30 height 13
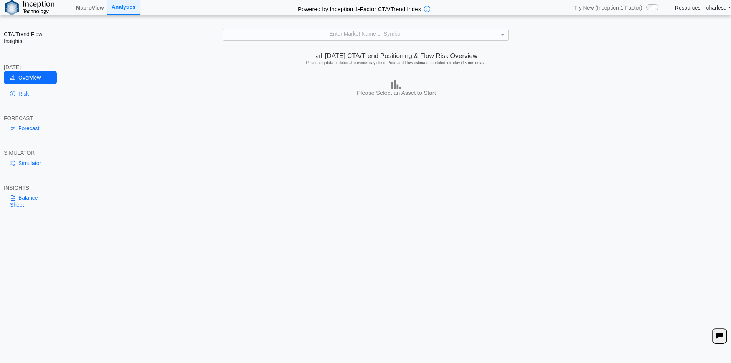
click at [309, 42] on div "**********" at bounding box center [365, 187] width 731 height 374
click at [308, 37] on div "Enter Market Name or Symbol" at bounding box center [366, 34] width 286 height 11
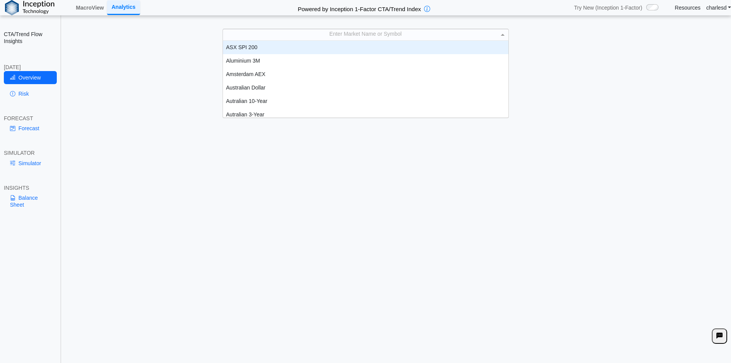
scroll to position [6, 6]
type input "***"
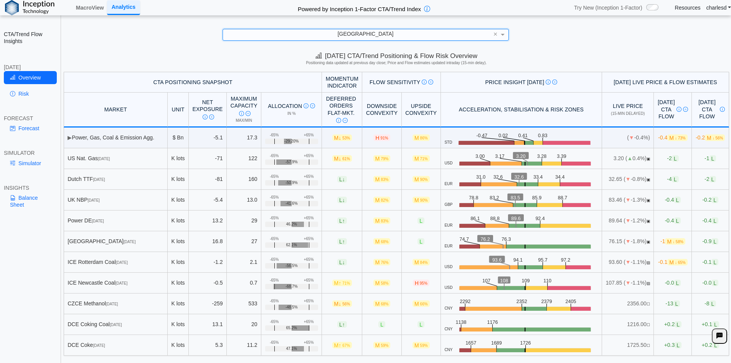
click at [665, 245] on span "M ↓ 58%" at bounding box center [675, 241] width 20 height 7
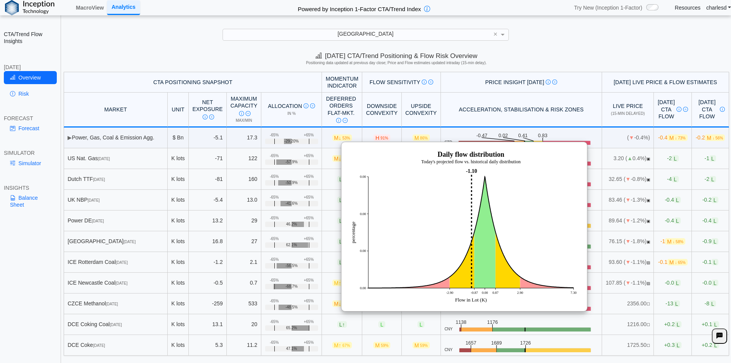
click at [612, 48] on div "[DATE] CTA/Trend Positioning & Flow Risk Overview Positioning data updated at p…" at bounding box center [397, 59] width 670 height 23
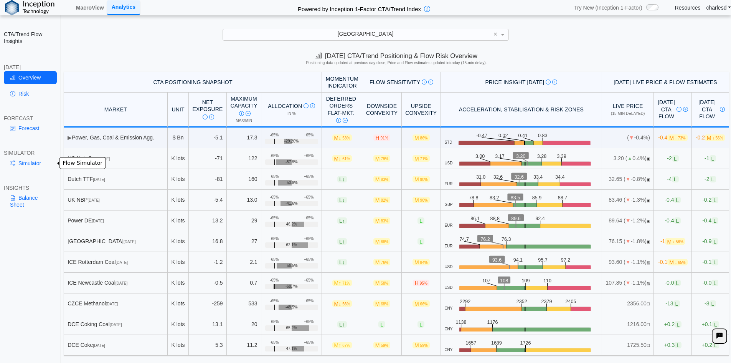
click at [37, 168] on link "Simulator" at bounding box center [30, 163] width 53 height 13
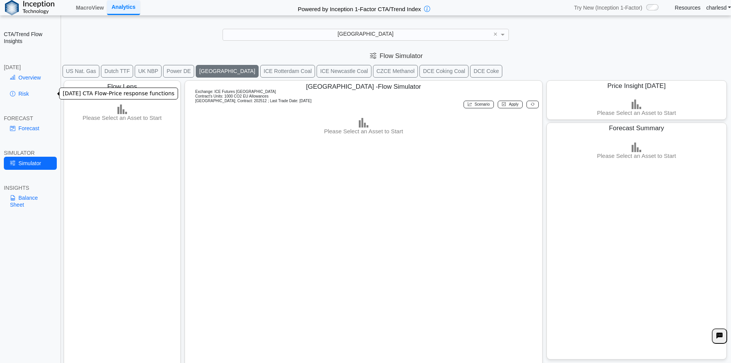
click at [31, 80] on link "Overview" at bounding box center [30, 77] width 53 height 13
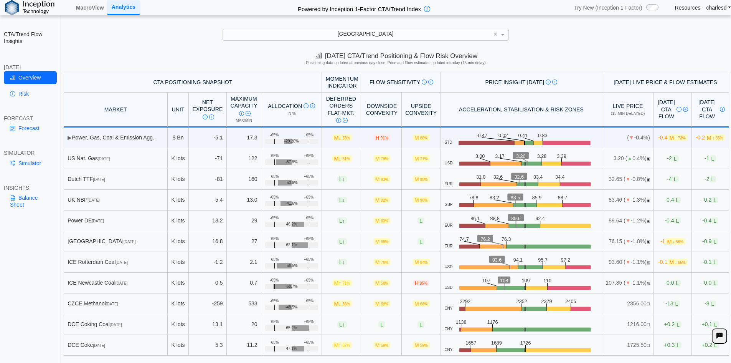
click at [34, 167] on link "Simulator" at bounding box center [30, 163] width 53 height 13
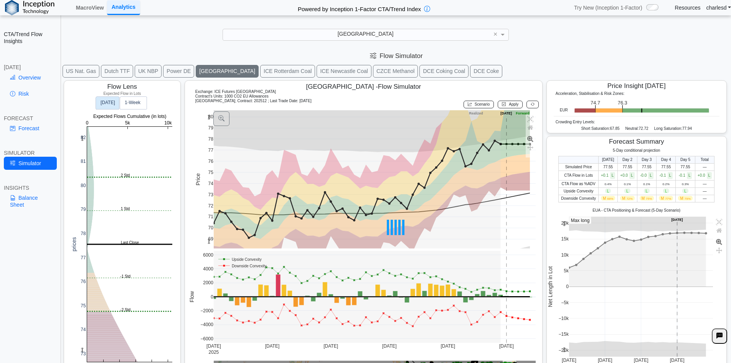
scroll to position [12, 0]
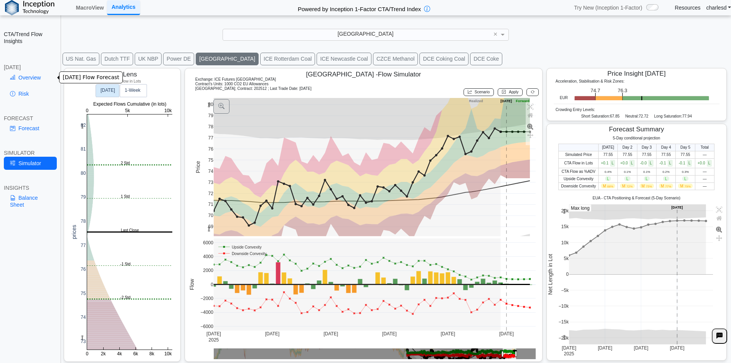
click at [37, 69] on div "[DATE]" at bounding box center [30, 67] width 53 height 7
drag, startPoint x: 36, startPoint y: 75, endPoint x: 43, endPoint y: 77, distance: 7.2
click at [36, 75] on link "Overview" at bounding box center [30, 77] width 53 height 13
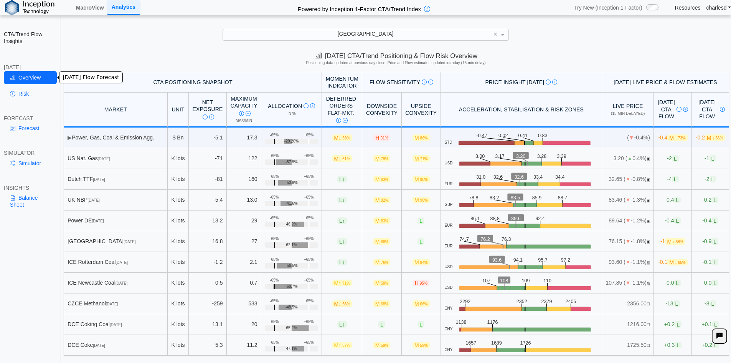
scroll to position [0, 0]
click at [29, 165] on link "Simulator" at bounding box center [30, 163] width 53 height 13
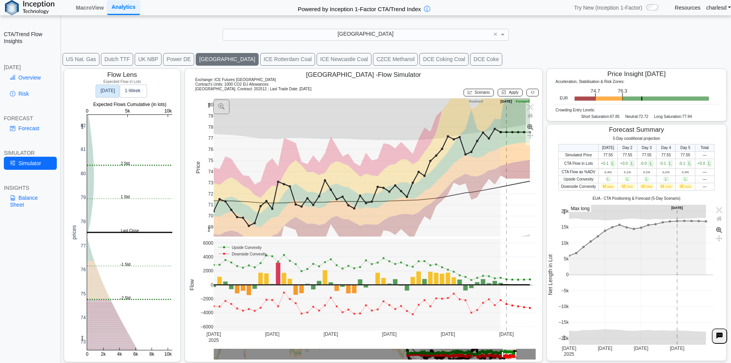
scroll to position [12, 0]
click at [108, 265] on rect at bounding box center [129, 231] width 85 height 235
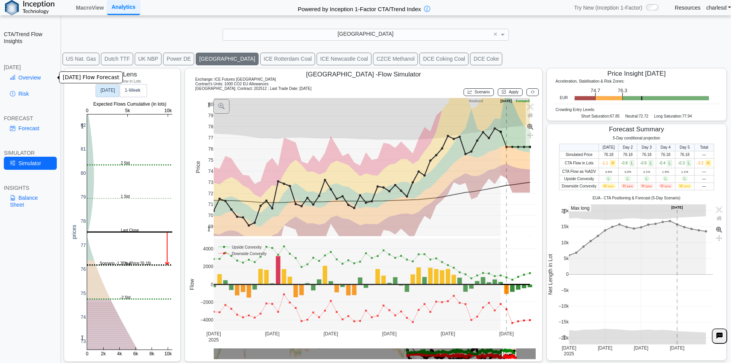
click at [33, 83] on link "Overview" at bounding box center [30, 77] width 53 height 13
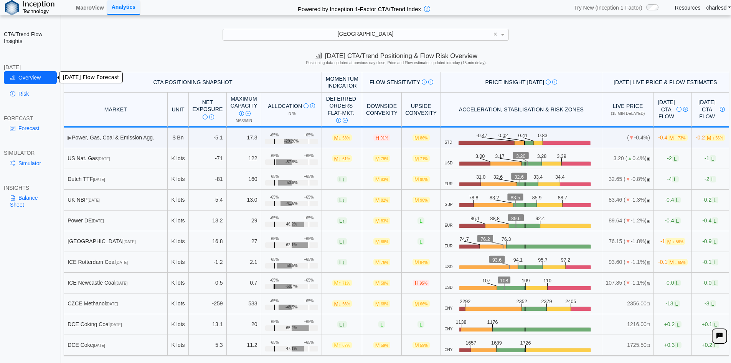
scroll to position [0, 0]
click at [309, 33] on div "EUA" at bounding box center [366, 34] width 286 height 11
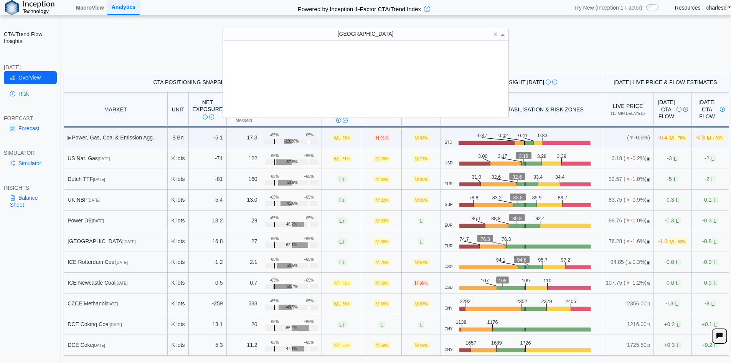
scroll to position [71, 280]
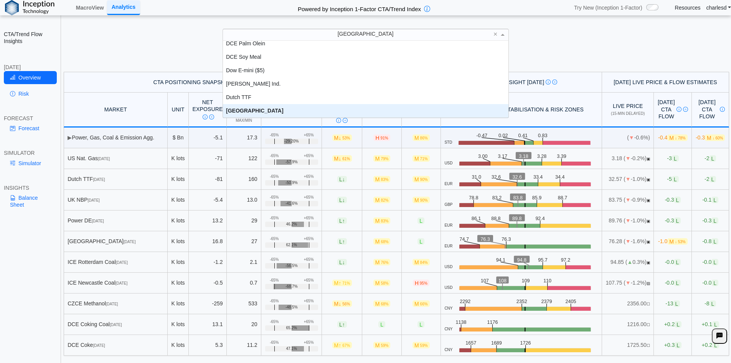
paste input "**"
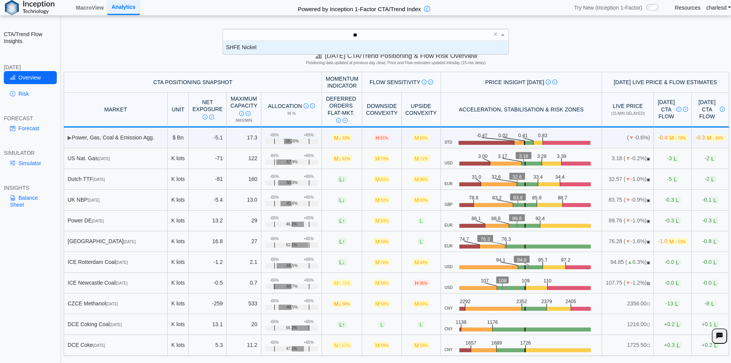
scroll to position [8, 280]
type input "**"
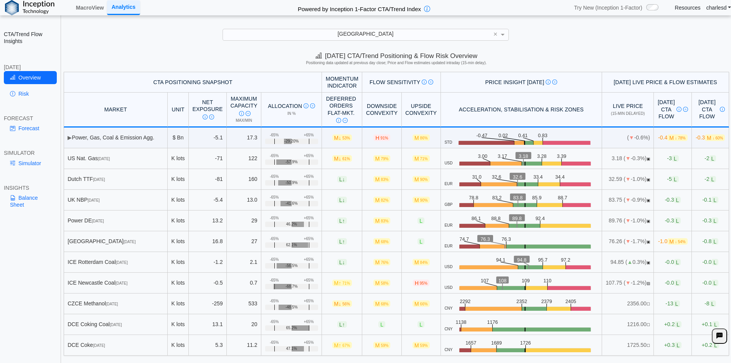
click at [379, 33] on div "EUA" at bounding box center [366, 34] width 286 height 11
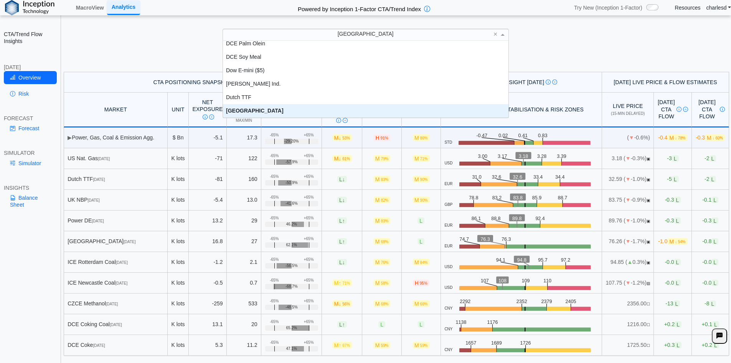
scroll to position [71, 280]
paste input "***"
type input "***"
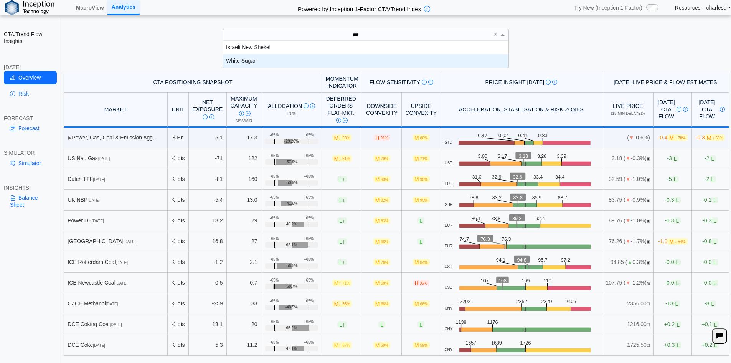
click at [325, 65] on div "White Sugar" at bounding box center [366, 60] width 286 height 13
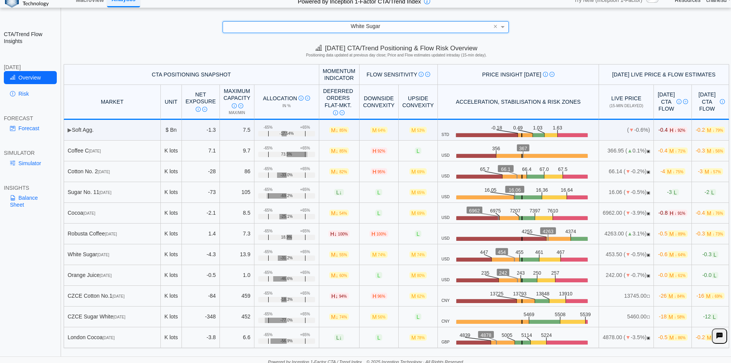
scroll to position [11, 0]
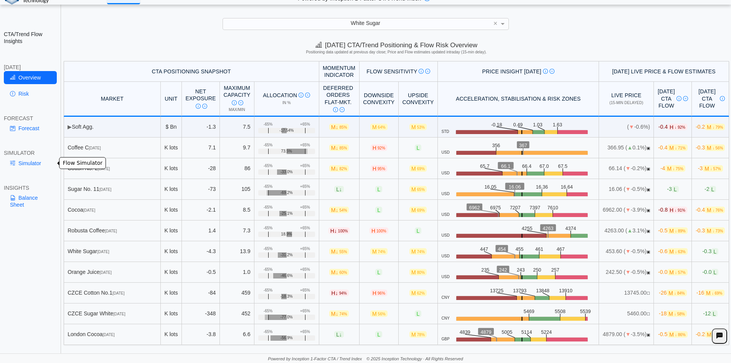
click at [30, 162] on link "Simulator" at bounding box center [30, 163] width 53 height 13
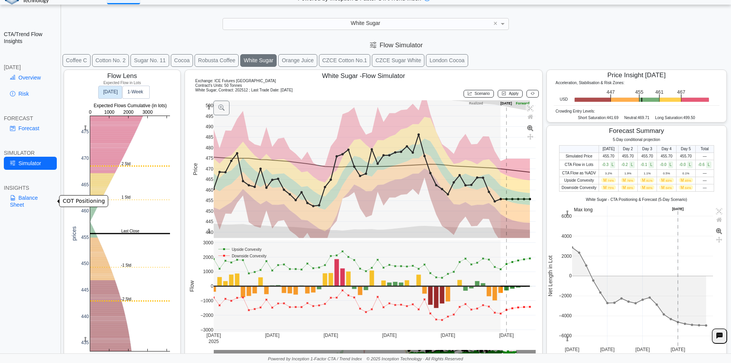
click at [34, 205] on link "Balance Sheet" at bounding box center [30, 201] width 53 height 20
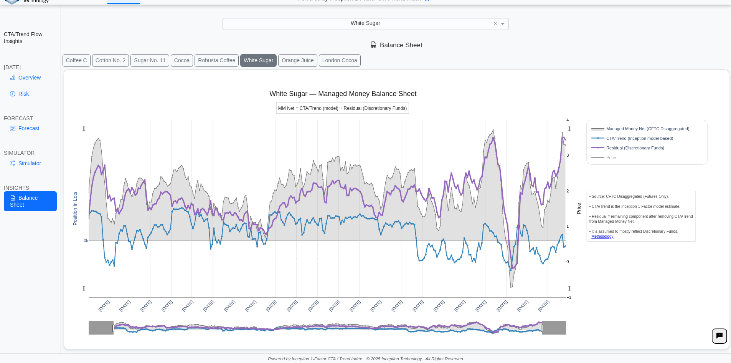
click at [336, 64] on button "London Cocoa" at bounding box center [340, 60] width 42 height 13
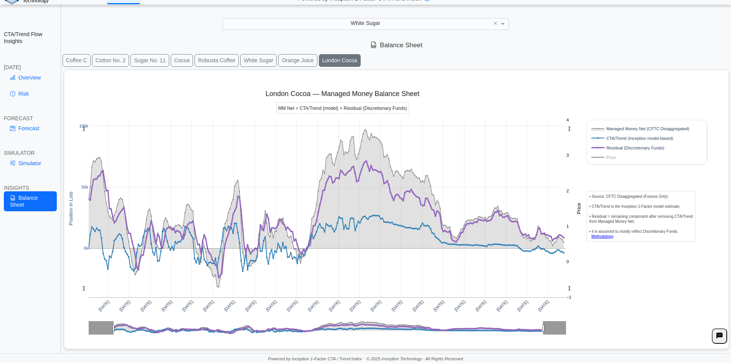
click at [68, 64] on button "Coffee C" at bounding box center [77, 60] width 28 height 13
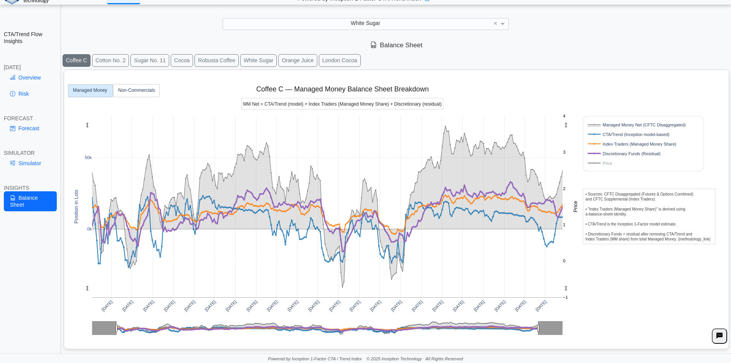
click at [141, 93] on text "Non-Commercials" at bounding box center [136, 90] width 37 height 5
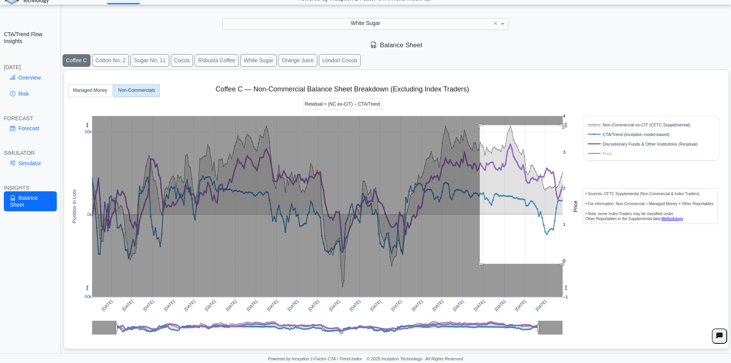
drag, startPoint x: 480, startPoint y: 125, endPoint x: 573, endPoint y: 258, distance: 162.1
click at [573, 261] on div "Apr 2020 Jul 2020 Oct 2020 Jan 2021 Apr 2021 Jul 2021 Oct 2021 Jan 2022 Apr 202…" at bounding box center [393, 208] width 653 height 276
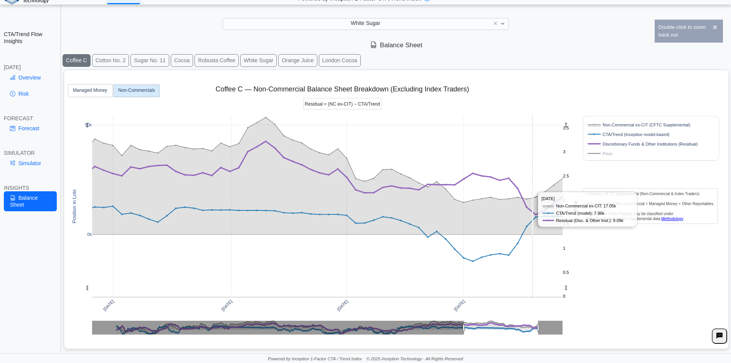
click at [432, 136] on rect at bounding box center [327, 206] width 471 height 181
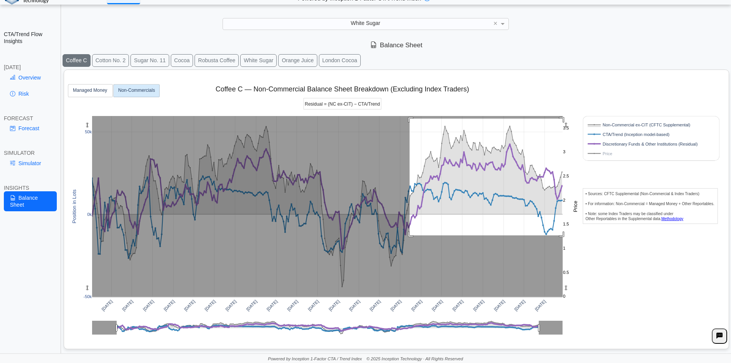
drag, startPoint x: 410, startPoint y: 119, endPoint x: 566, endPoint y: 235, distance: 194.4
click at [566, 235] on g at bounding box center [327, 206] width 487 height 197
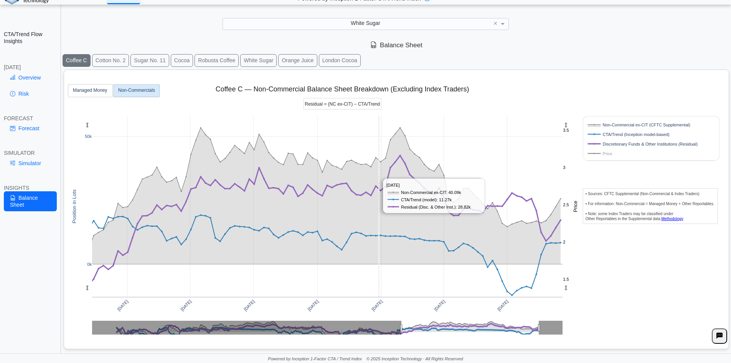
click at [266, 209] on rect at bounding box center [327, 206] width 471 height 181
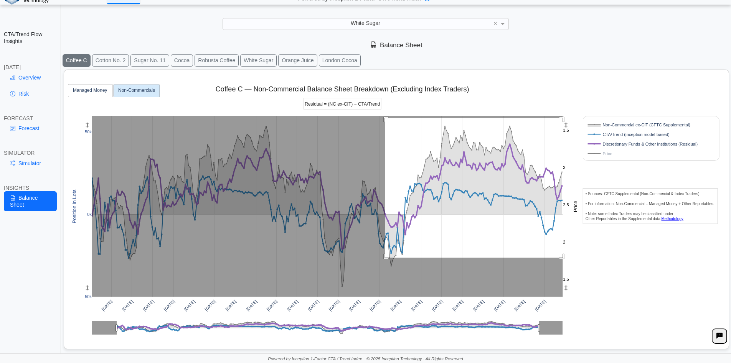
drag, startPoint x: 385, startPoint y: 118, endPoint x: 564, endPoint y: 258, distance: 226.8
click at [564, 258] on g at bounding box center [327, 206] width 487 height 197
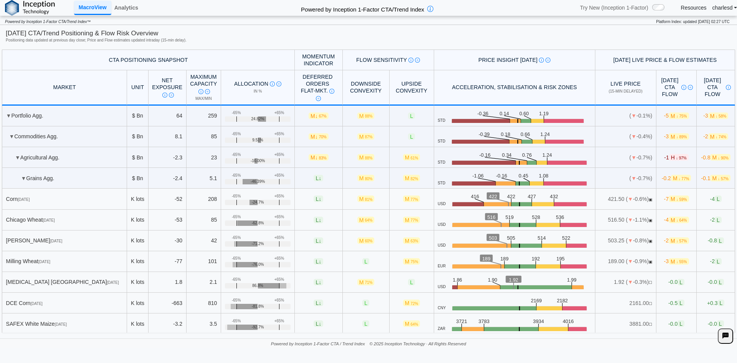
scroll to position [461, 0]
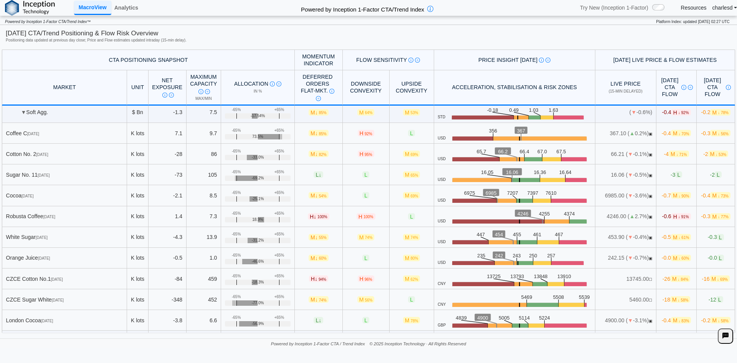
click at [284, 34] on div "[DATE] CTA/Trend Positioning & Flow Risk Overview" at bounding box center [369, 33] width 726 height 9
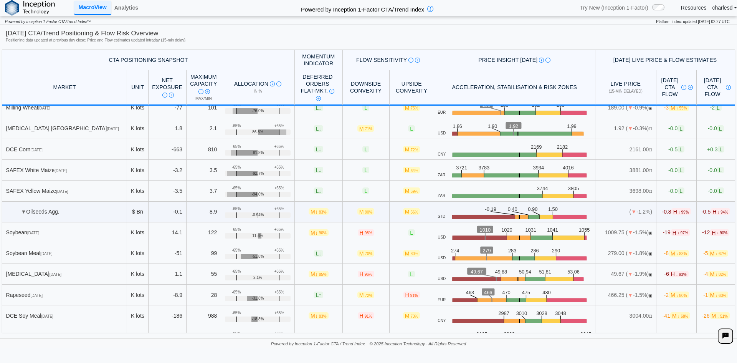
scroll to position [192, 0]
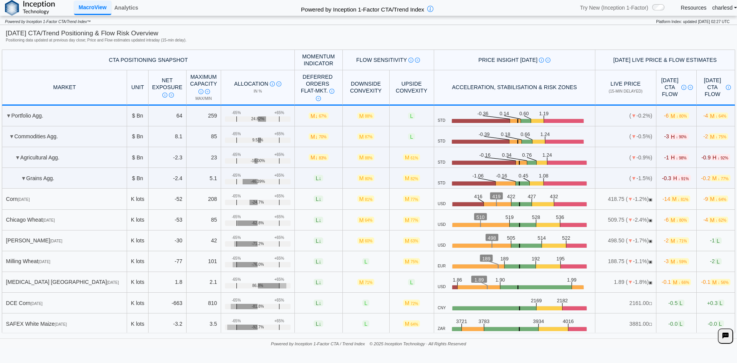
scroll to position [1497, 0]
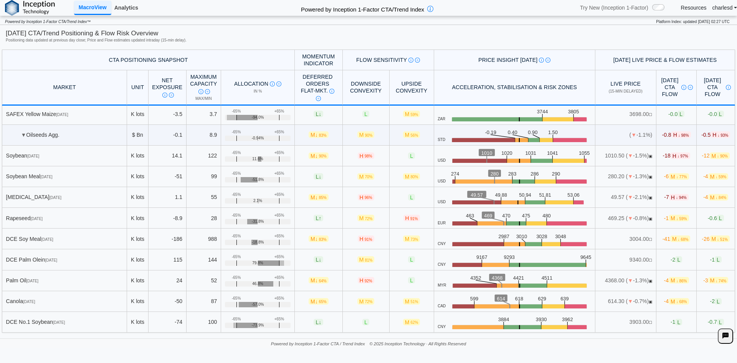
click at [138, 9] on link "Analytics" at bounding box center [126, 7] width 30 height 13
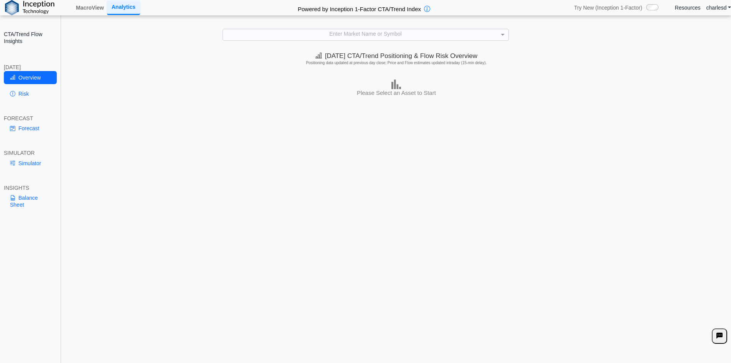
click at [405, 35] on div "Enter Market Name or Symbol" at bounding box center [366, 34] width 286 height 11
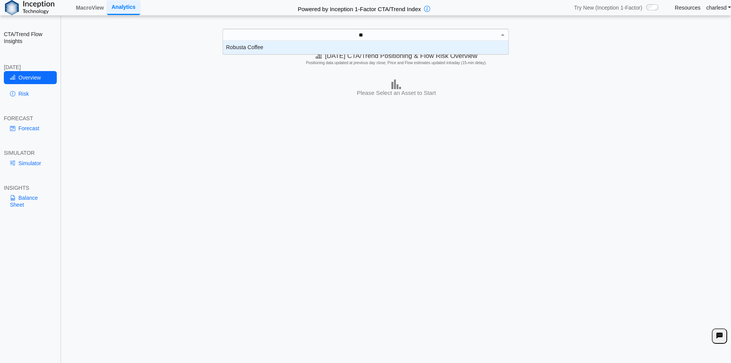
scroll to position [8, 280]
type input "***"
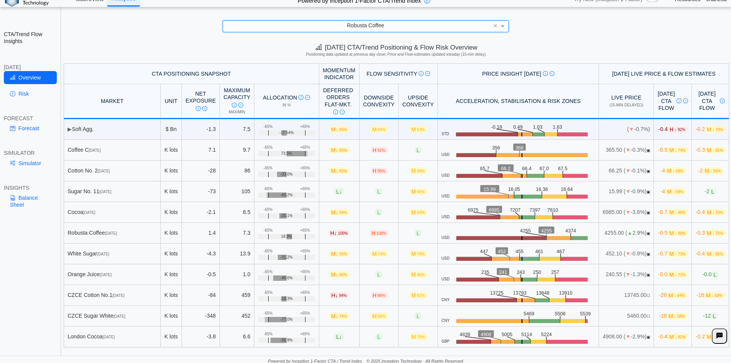
scroll to position [11, 0]
